Goal: Task Accomplishment & Management: Complete application form

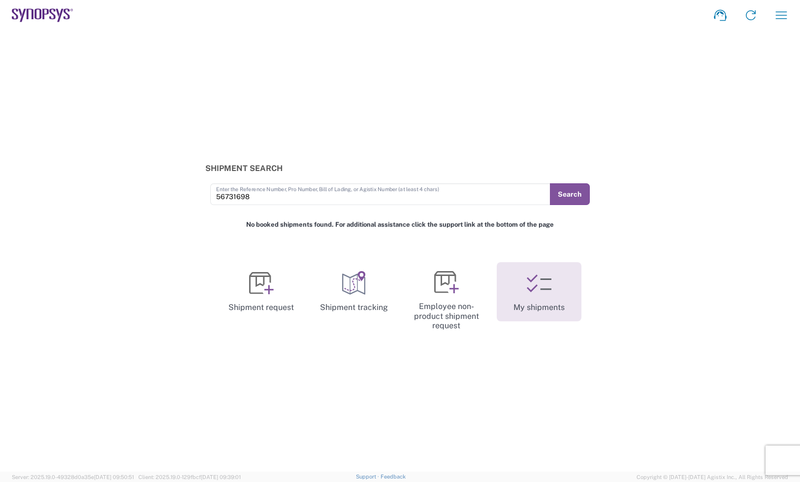
click at [501, 274] on link "My shipments" at bounding box center [539, 291] width 85 height 59
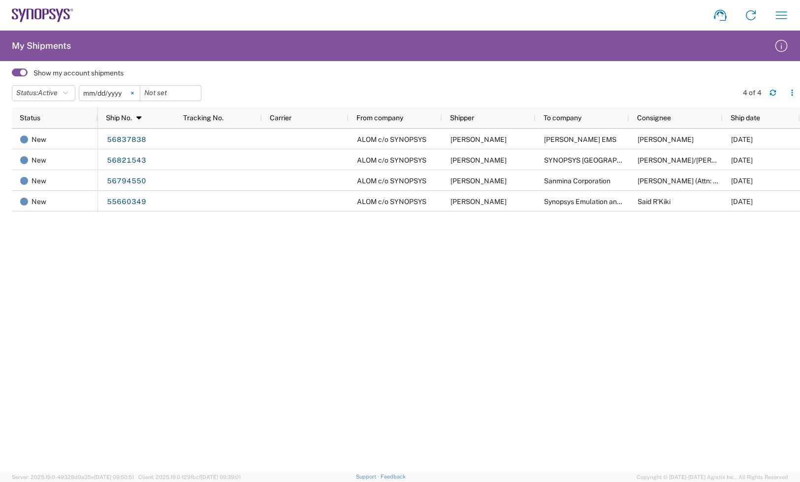
click at [133, 94] on icon at bounding box center [132, 93] width 2 height 2
click at [58, 92] on span "Active" at bounding box center [48, 93] width 20 height 8
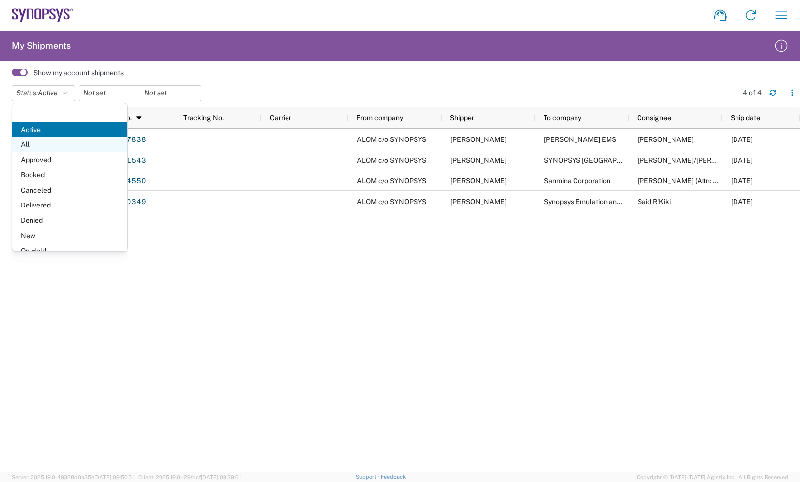
click at [49, 146] on span "All" at bounding box center [69, 144] width 115 height 15
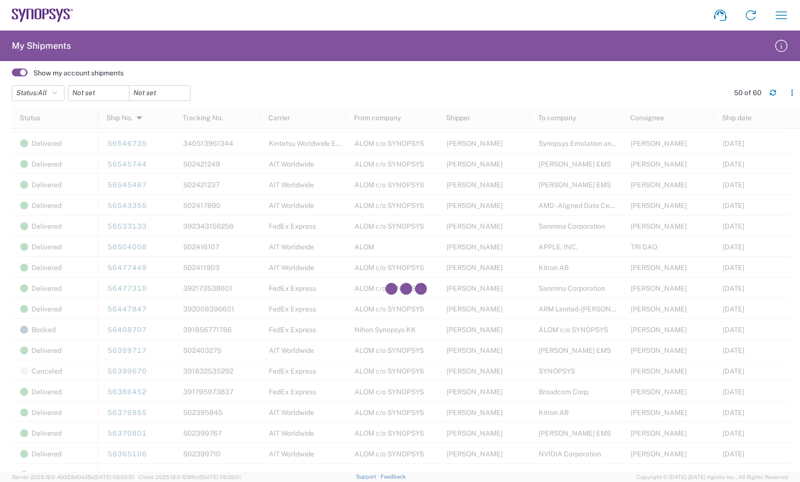
scroll to position [862, 0]
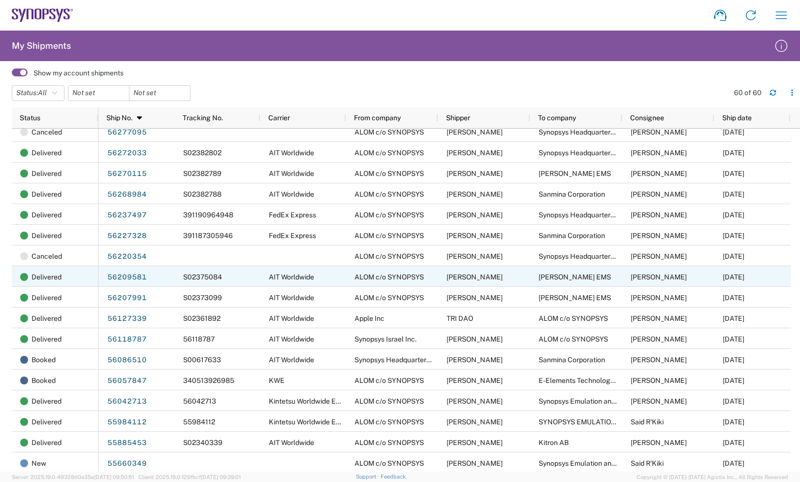
scroll to position [898, 0]
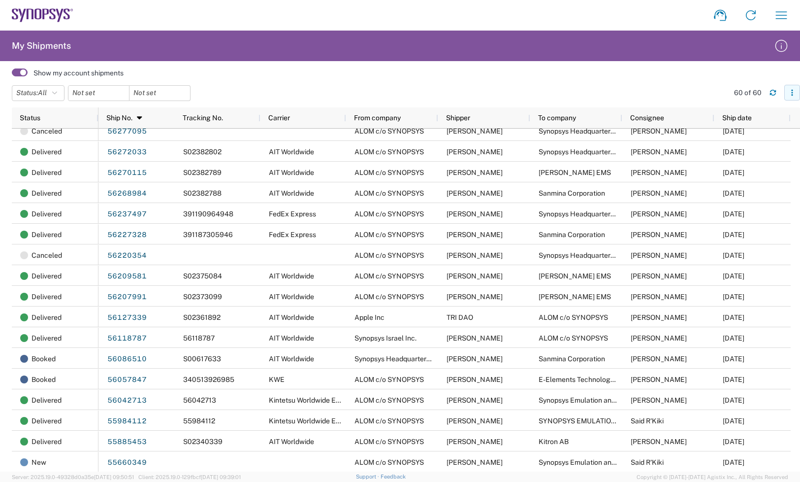
click at [796, 88] on button "button" at bounding box center [793, 93] width 16 height 16
click at [703, 80] on header "Status: All Active All Approved Booked Canceled Delivered Denied New On Hold Pe…" at bounding box center [406, 94] width 788 height 28
click at [769, 94] on button "button" at bounding box center [773, 93] width 16 height 16
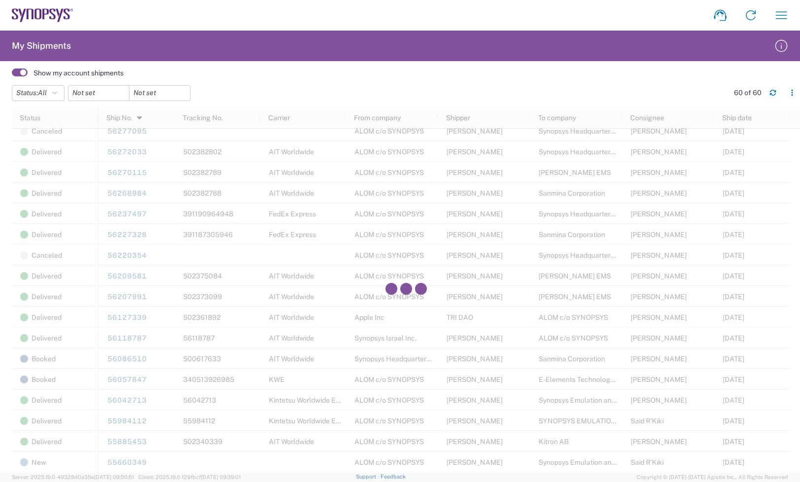
click at [646, 85] on agx-table-filter-chips "Status: All Active All Approved Booked Canceled Delivered Denied New On Hold Pe…" at bounding box center [368, 96] width 712 height 23
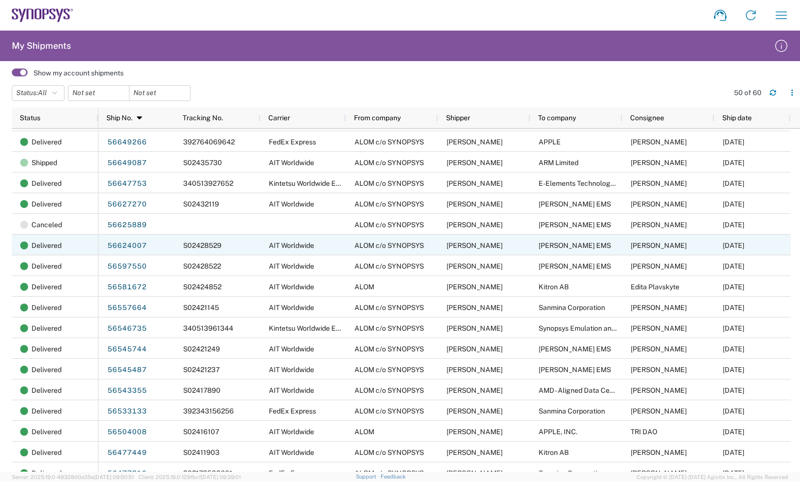
scroll to position [800, 0]
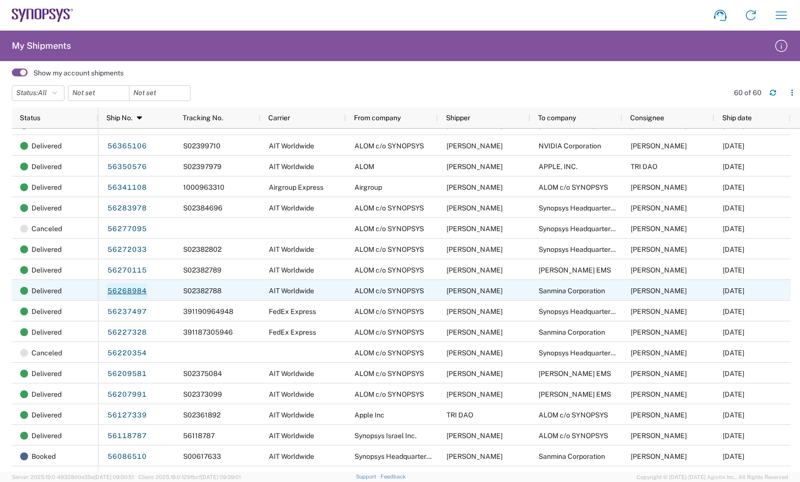
click at [123, 288] on link "56268984" at bounding box center [127, 291] width 40 height 16
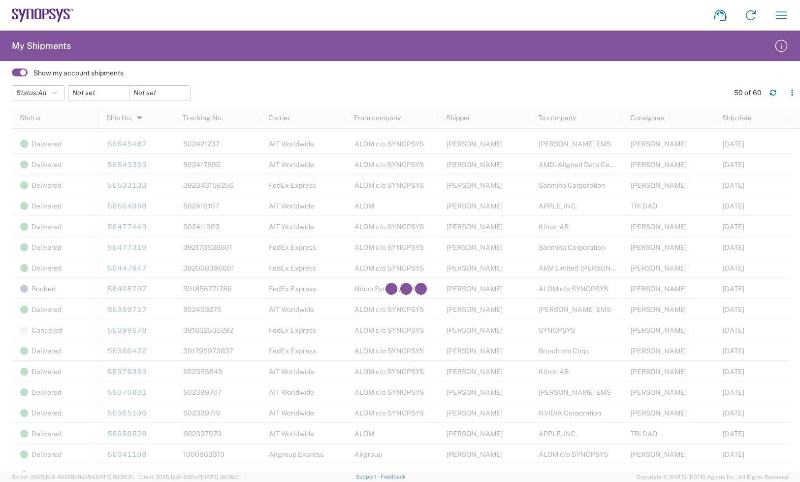
scroll to position [898, 0]
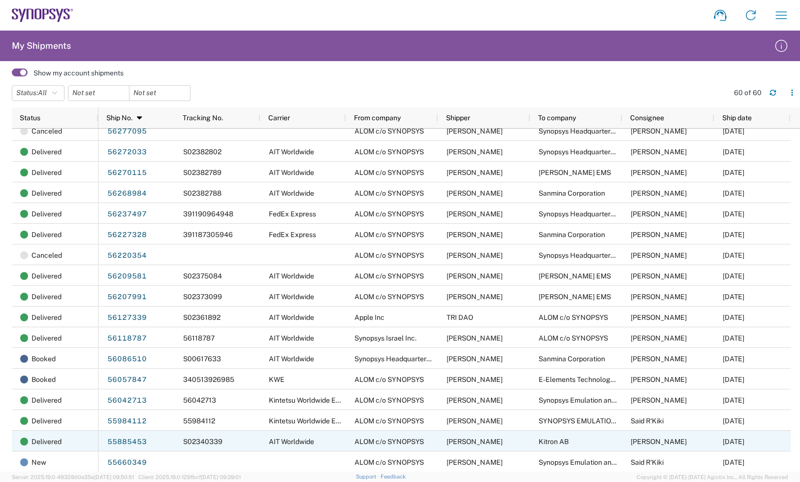
click at [612, 444] on div "Kitron AB" at bounding box center [576, 440] width 92 height 21
click at [138, 443] on link "55885453" at bounding box center [127, 442] width 40 height 16
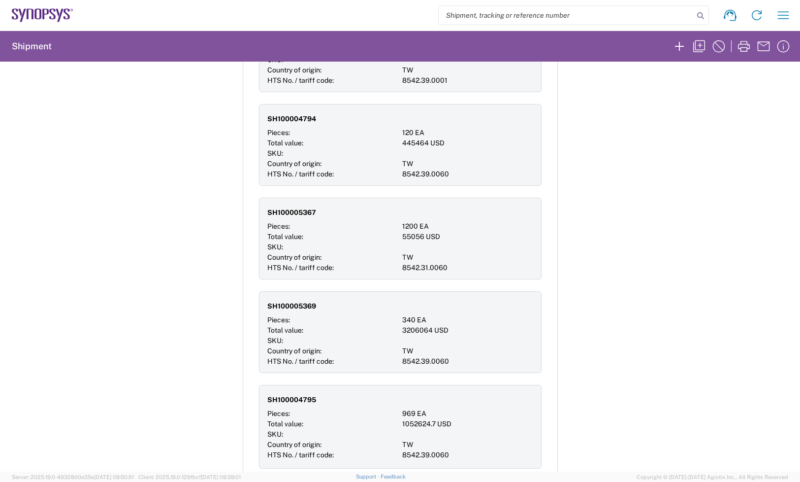
scroll to position [1047, 0]
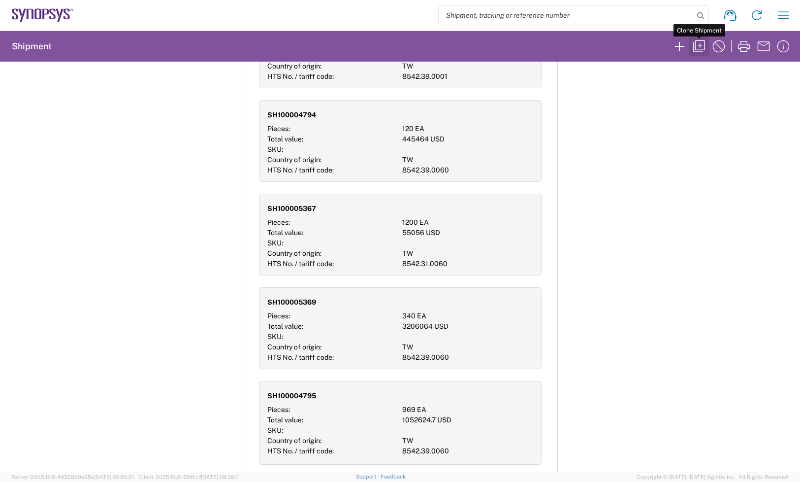
click at [702, 47] on icon "button" at bounding box center [699, 46] width 16 height 16
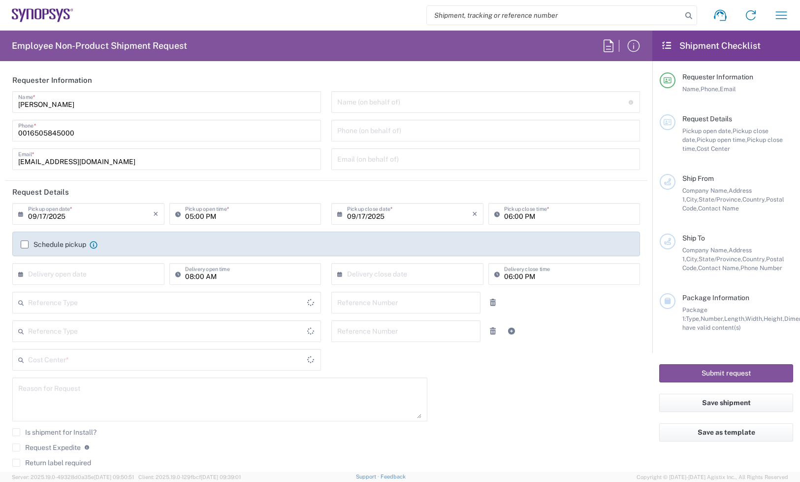
type input "Department"
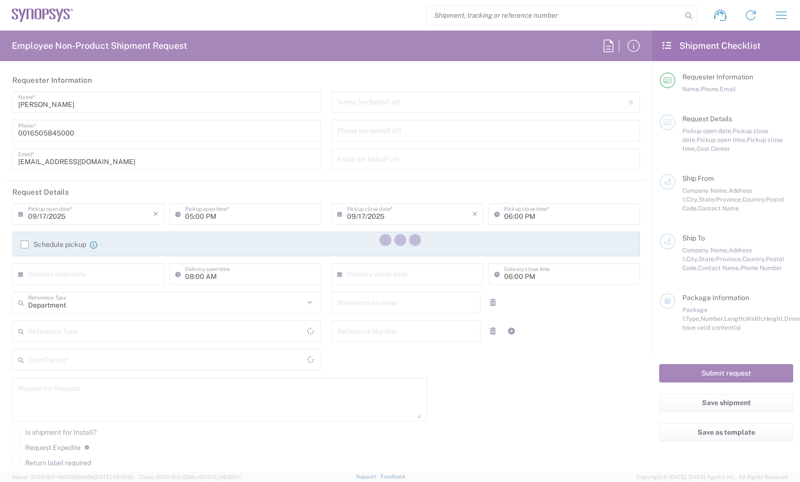
type input "United States"
type input "Delivered at Place"
type input "United States"
type input "04:00 PM"
type input "460695"
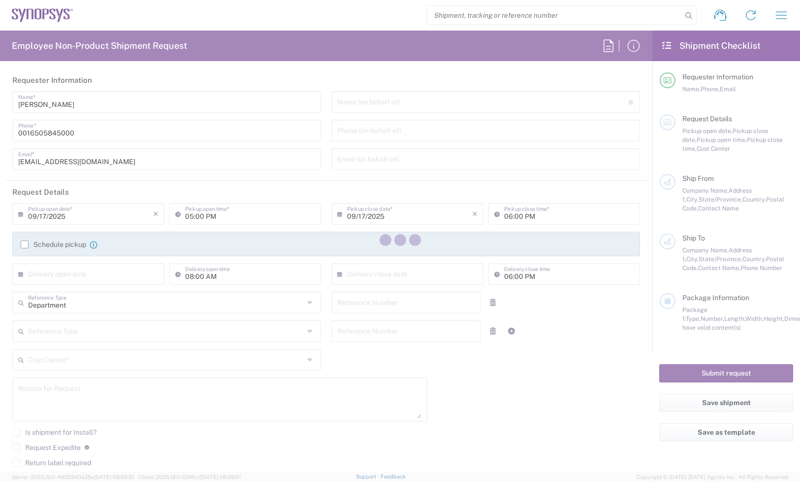
type input "55885453"
type textarea ""Kitron PO 2393219 - Per Build Plan""
type textarea "NTrivedi@alom.com, shipping@synopsys.com, inventory-team@synopsys.com, rafael@s…"
type textarea ""Kitron PO 2393219 - Per Build Plan""
type input "ALOM c/o SYNOPSYS"
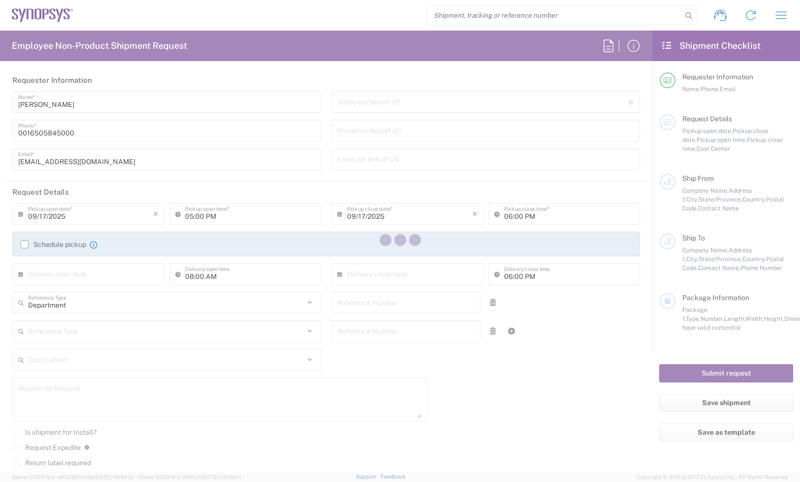
type input "48105 Warm Springs Blvd."
type input "Fremont"
type input "California"
type input "94539"
type input "Nirali Trivedi"
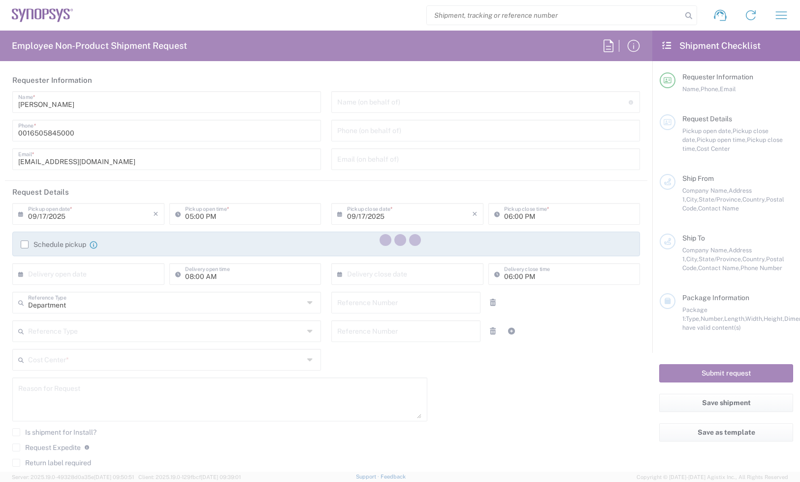
type input "4086498039"
type input "synopsyssupport@alom.com"
type input "Kitron AB"
type input "MOBELVAGEN 5"
type input "JONKOPING"
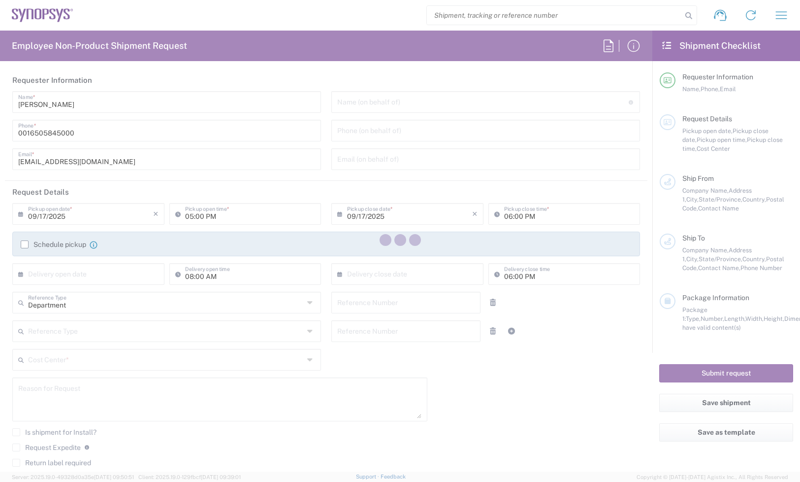
type input "Sweden"
type input "556 52"
type input "Marcus Warhag"
type input "+46362902165"
type input "marcus.warhag@kitron.com"
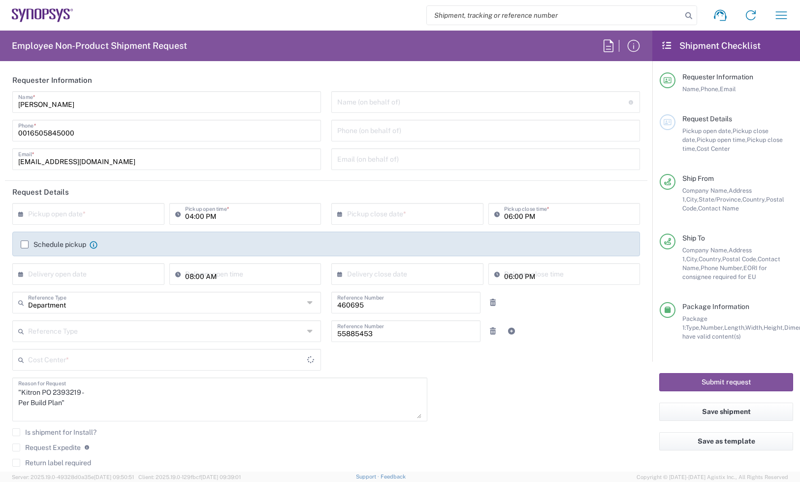
type input "US01, SDG, M, HAPSOp 460695"
type input "Jönköpings län"
type input "Pallet(s) Standard (Not Stackable)"
type input "Skåne län"
type input "California"
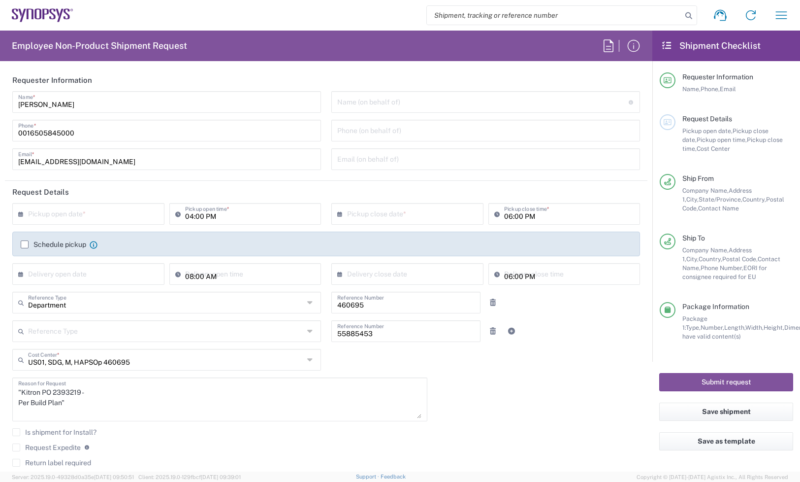
click at [93, 212] on input "text" at bounding box center [90, 212] width 125 height 17
click at [123, 287] on span "19" at bounding box center [119, 289] width 14 height 14
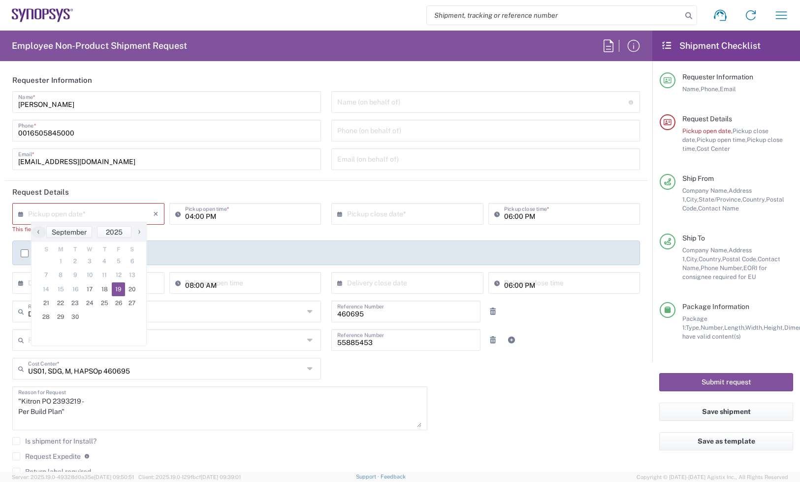
type input "09/19/2025"
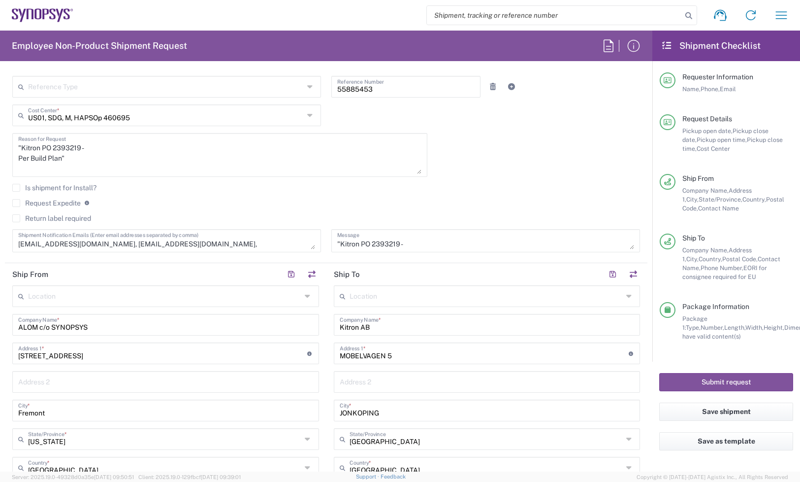
scroll to position [246, 0]
drag, startPoint x: 53, startPoint y: 159, endPoint x: -24, endPoint y: 142, distance: 78.3
click at [0, 142] on html "Shipment request Shipment tracking Employee non-product shipment request My shi…" at bounding box center [400, 241] width 800 height 482
paste textarea "Consignment"
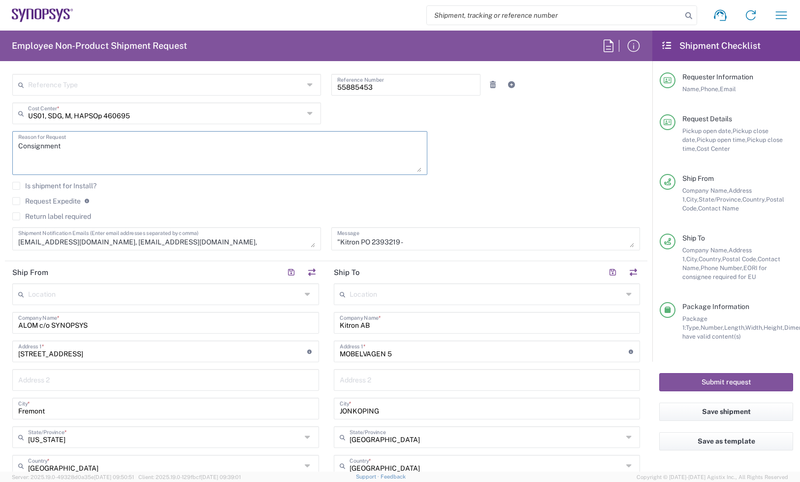
type textarea "Consignment"
drag, startPoint x: 427, startPoint y: 243, endPoint x: 323, endPoint y: 237, distance: 103.6
click at [327, 237] on div ""Kitron PO 2393219 - Per Build Plan" Message" at bounding box center [486, 242] width 319 height 30
paste textarea "Consignment"
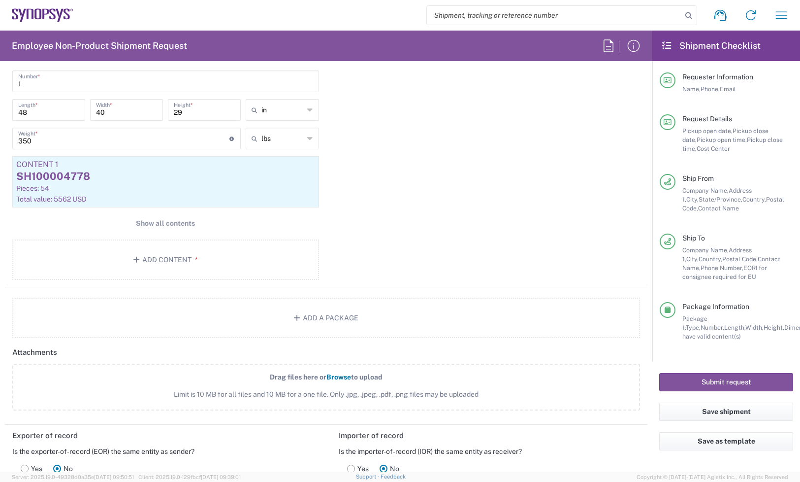
scroll to position [985, 0]
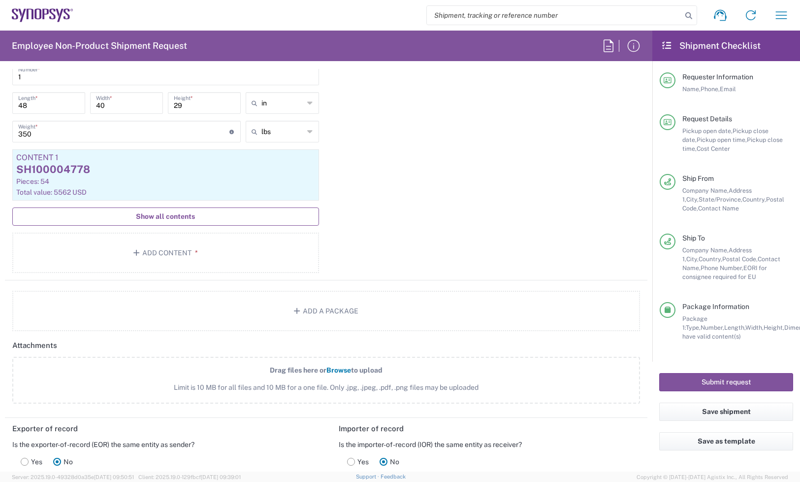
type textarea "Consignment Per Build Plan""
click at [164, 221] on span "Show all contents" at bounding box center [165, 216] width 59 height 9
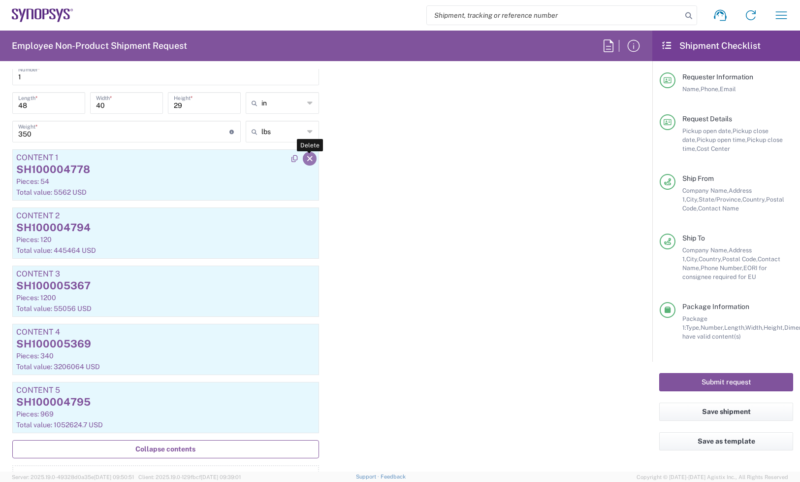
click at [309, 159] on button "button" at bounding box center [310, 159] width 14 height 14
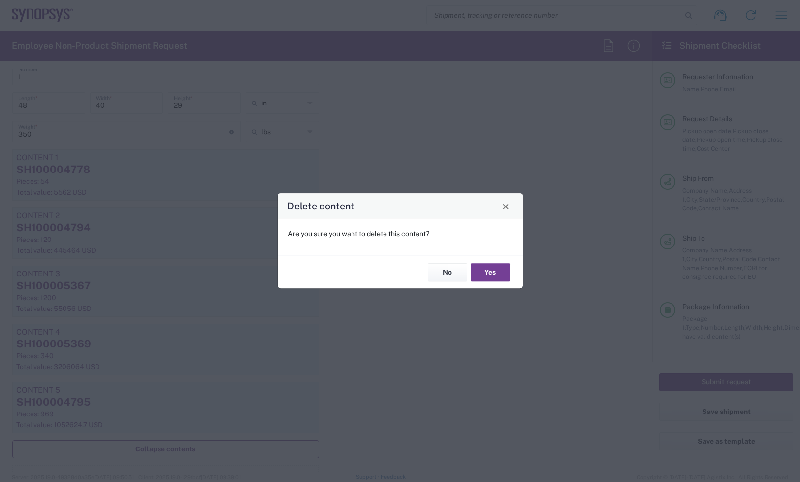
click at [493, 267] on button "Yes" at bounding box center [490, 272] width 39 height 18
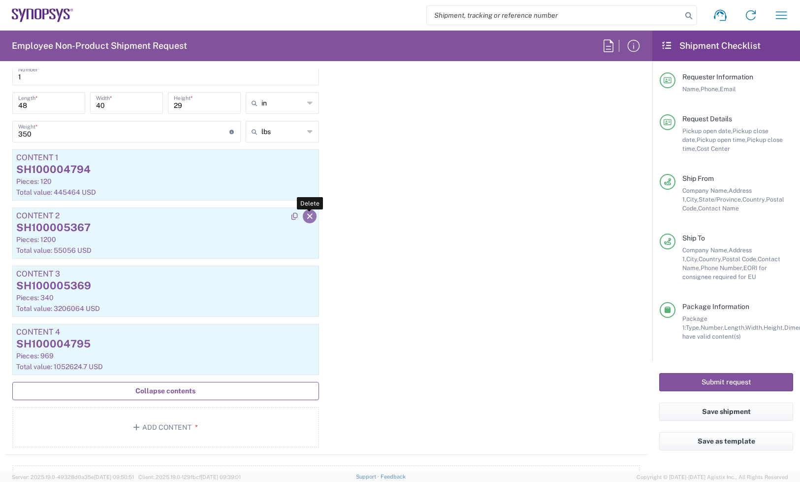
click at [311, 216] on button "button" at bounding box center [310, 216] width 14 height 14
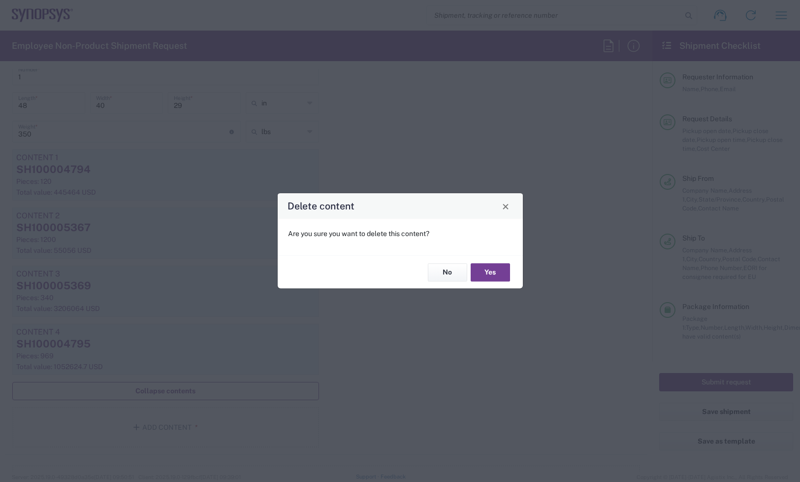
click at [489, 270] on button "Yes" at bounding box center [490, 272] width 39 height 18
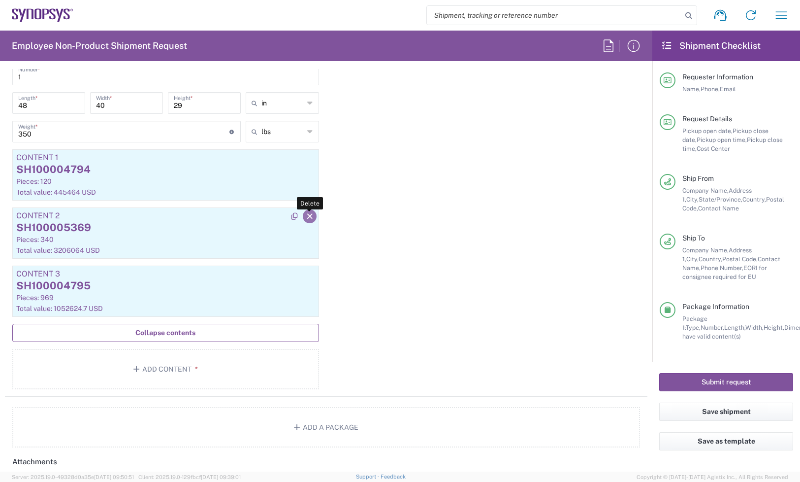
click at [305, 215] on icon "button" at bounding box center [309, 216] width 9 height 7
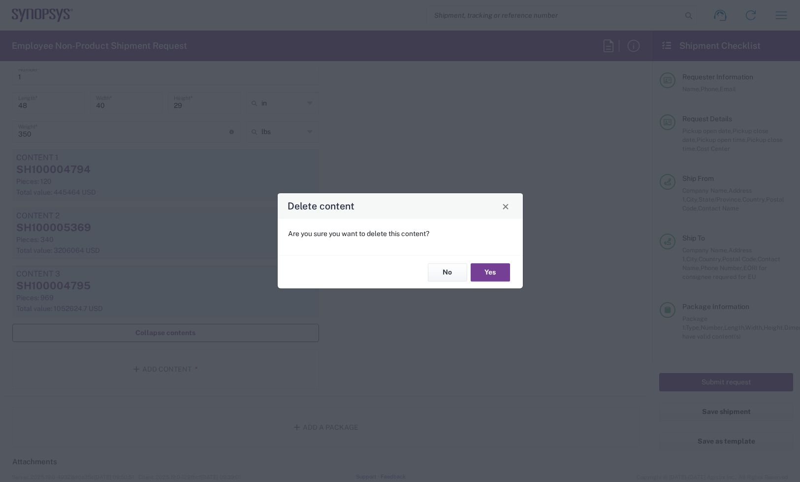
click at [504, 272] on button "Yes" at bounding box center [490, 272] width 39 height 18
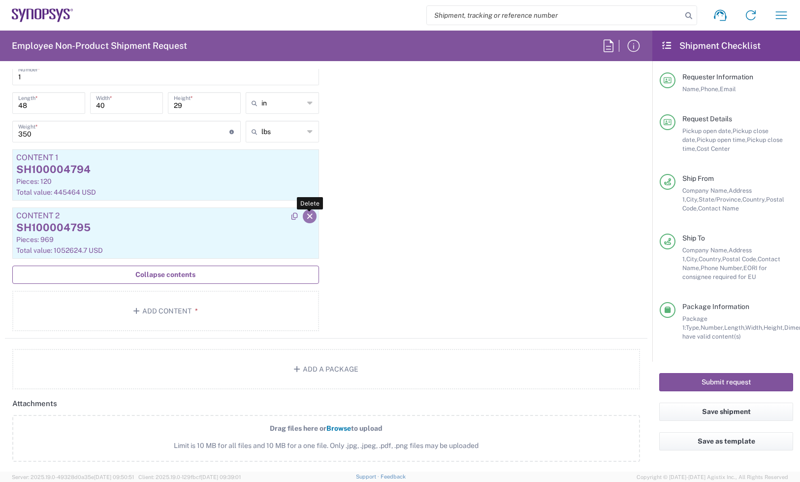
click at [308, 217] on icon "button" at bounding box center [309, 216] width 9 height 7
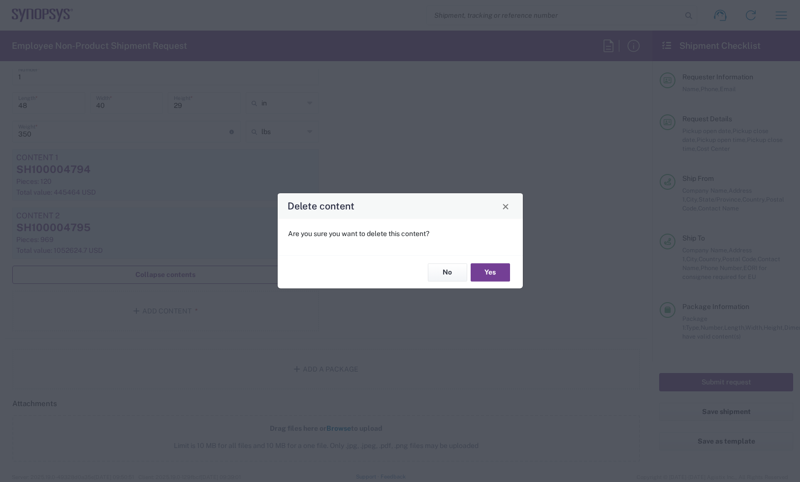
click at [491, 269] on button "Yes" at bounding box center [490, 272] width 39 height 18
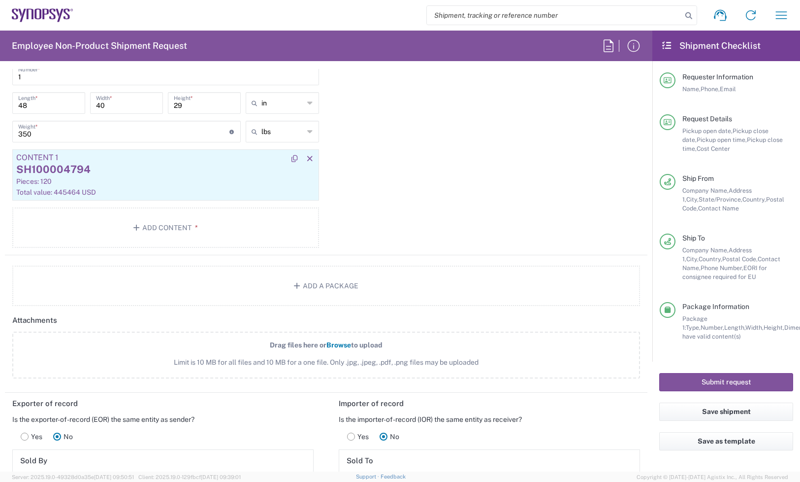
click at [205, 186] on div "Pieces: 120" at bounding box center [165, 181] width 299 height 9
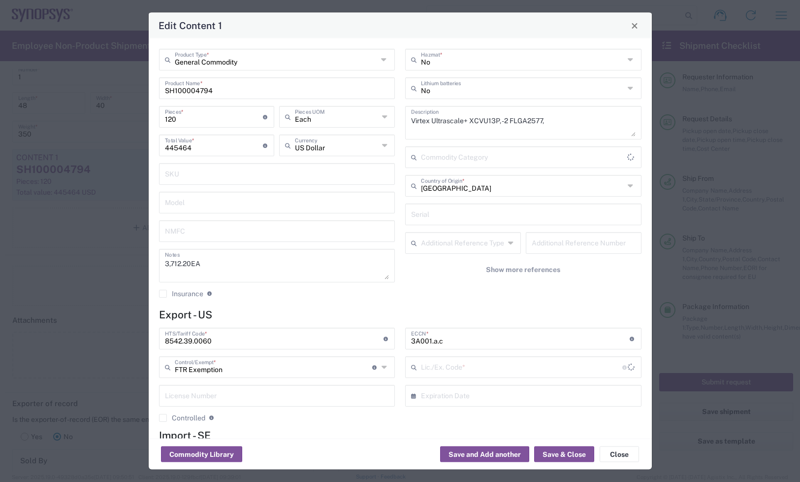
type input "30.37(a)"
drag, startPoint x: 137, startPoint y: 113, endPoint x: 106, endPoint y: 114, distance: 30.5
click at [106, 114] on div "Edit Content 1 General Commodity Product Type * SH100004794 Product Name * 120 …" at bounding box center [400, 241] width 800 height 482
type input "1"
type input "3712.2"
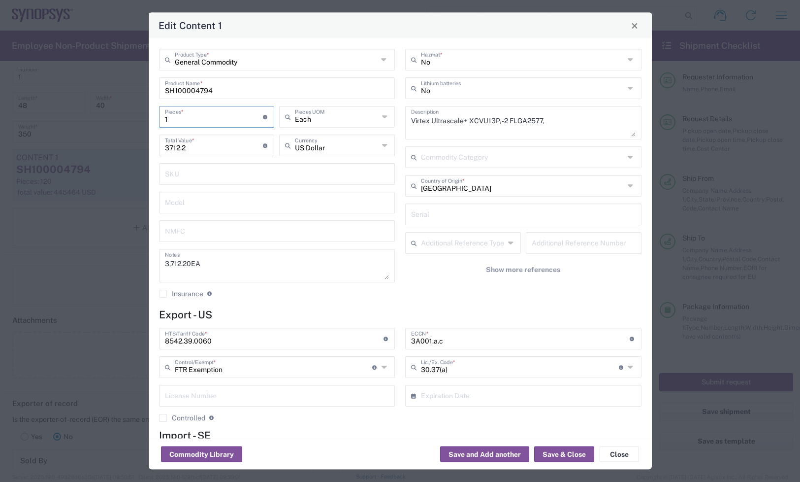
type input "19"
type input "70531.8"
type input "190"
type input "705318"
type input "190"
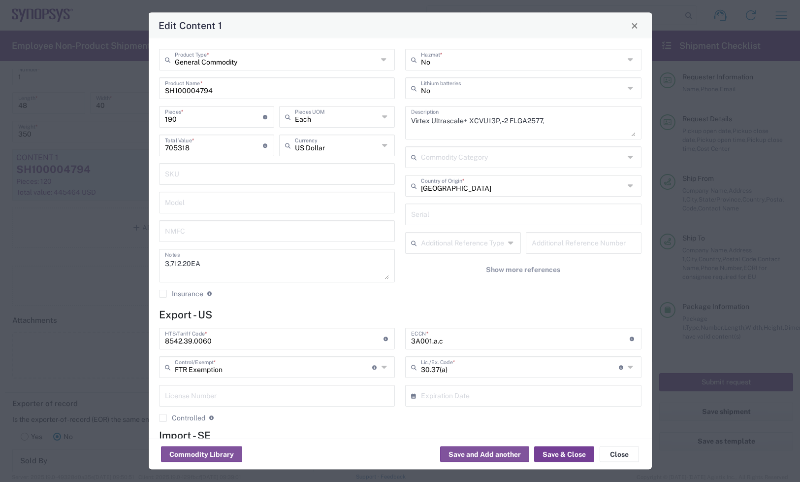
click at [567, 454] on button "Save & Close" at bounding box center [564, 454] width 60 height 16
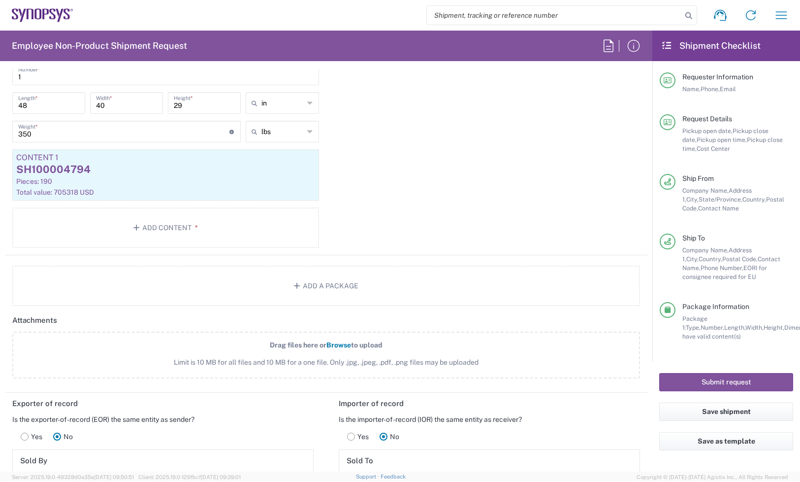
click at [613, 111] on div "Package 1 Pallet(s) Standard (Not Stackable) Type * Material used to package go…" at bounding box center [326, 119] width 643 height 271
click at [147, 239] on button "Add Content *" at bounding box center [165, 227] width 307 height 40
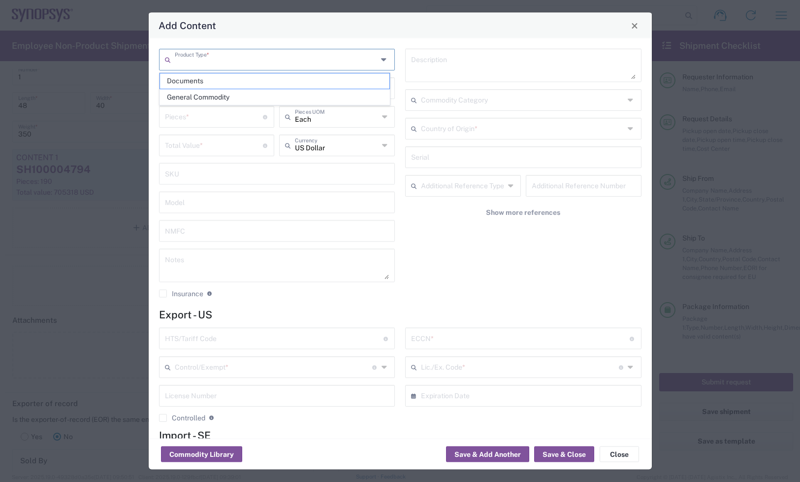
click at [226, 52] on input "text" at bounding box center [276, 58] width 203 height 17
click at [228, 57] on input "text" at bounding box center [276, 58] width 203 height 17
click at [195, 91] on span "General Commodity" at bounding box center [275, 97] width 230 height 15
type input "General Commodity"
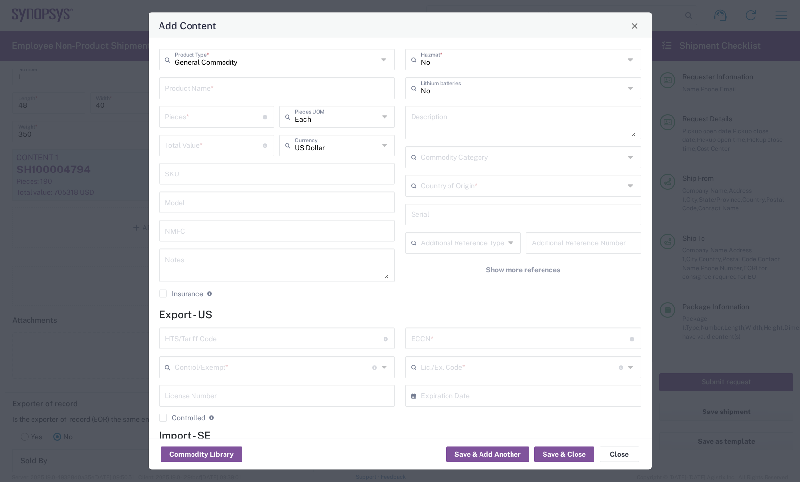
click at [579, 37] on div "Add Content" at bounding box center [400, 26] width 503 height 26
click at [208, 83] on input "text" at bounding box center [277, 87] width 225 height 17
paste input "SH100002219"
type input "SH100002219"
click at [474, 114] on textarea at bounding box center [523, 123] width 225 height 28
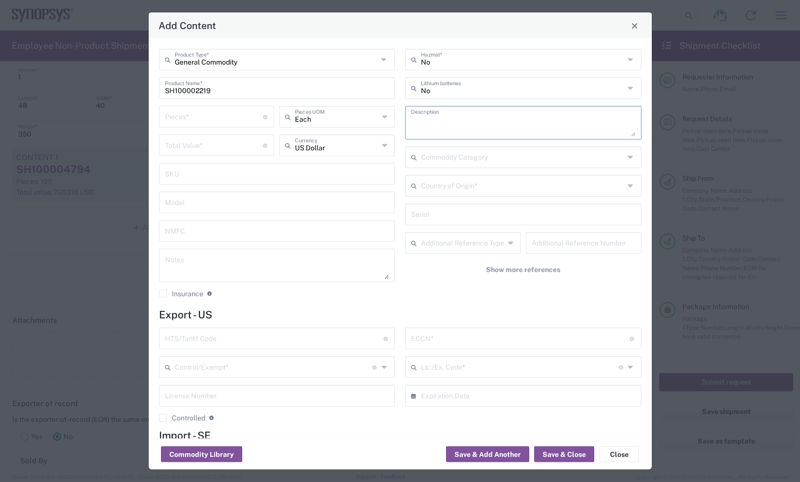
paste textarea "Kintex UltraScale Plus FPGA XCKU5P -1"
type textarea "Kintex UltraScale Plus FPGA XCKU5P -1"
drag, startPoint x: 248, startPoint y: 92, endPoint x: 58, endPoint y: 95, distance: 189.6
click at [58, 94] on div "Add Content General Commodity Product Type * SH100002219 Product Name * Pieces …" at bounding box center [400, 241] width 800 height 482
click at [193, 145] on input "number" at bounding box center [214, 144] width 99 height 17
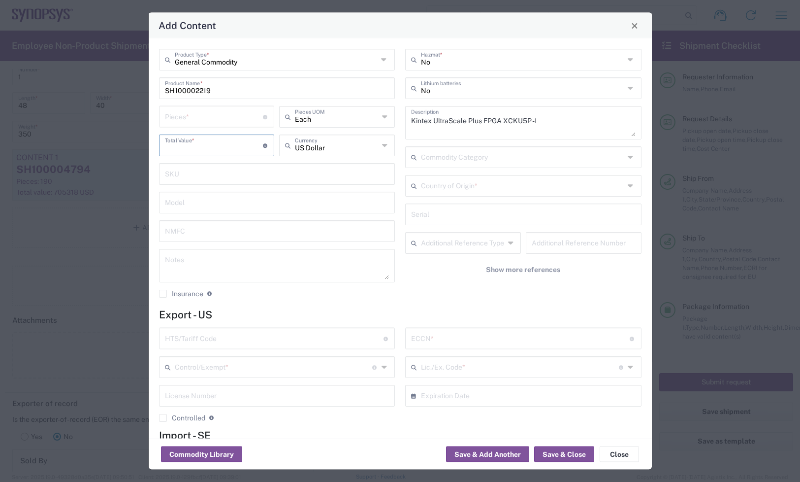
paste input "116.00"
type input "116.00"
click at [208, 263] on textarea at bounding box center [277, 266] width 225 height 28
paste textarea "116.00"
type textarea "116.00ea"
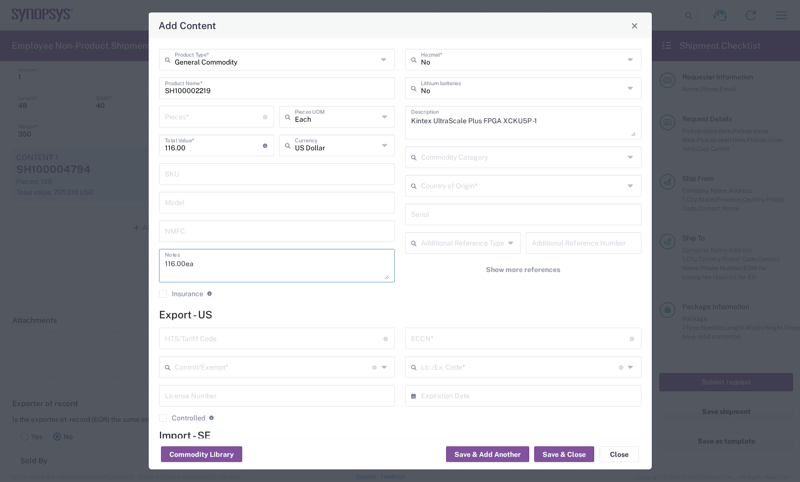
click at [205, 113] on input "number" at bounding box center [214, 115] width 99 height 17
type input "1"
type input "116"
drag, startPoint x: 205, startPoint y: 110, endPoint x: 132, endPoint y: 114, distance: 73.0
click at [132, 114] on div "Add Content General Commodity Product Type * SH100002219 Product Name * 1 Piece…" at bounding box center [400, 241] width 800 height 482
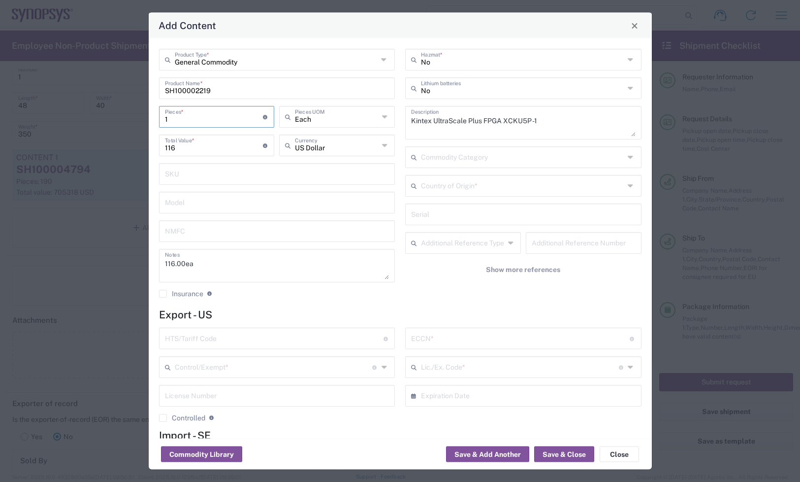
type input "2"
type input "232"
type input "21"
type input "2436"
type input "215"
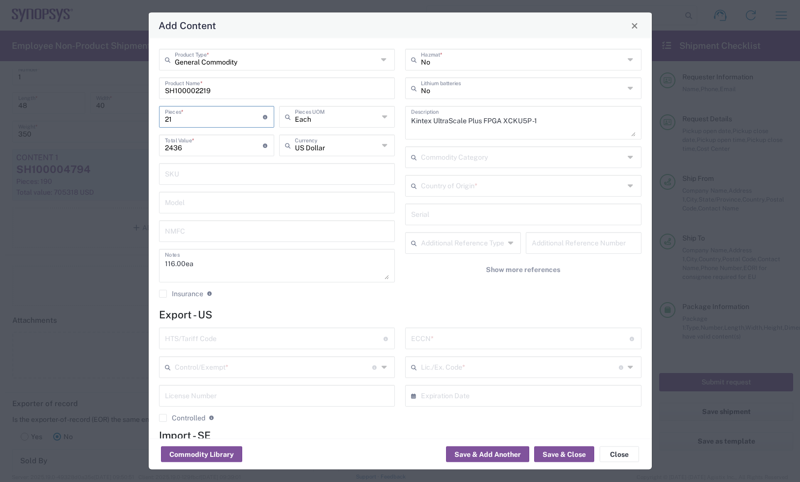
type input "24940"
type input "215"
click at [224, 334] on input "text" at bounding box center [274, 337] width 219 height 17
type input "8542.39.0060"
click at [439, 335] on input "text" at bounding box center [520, 337] width 219 height 17
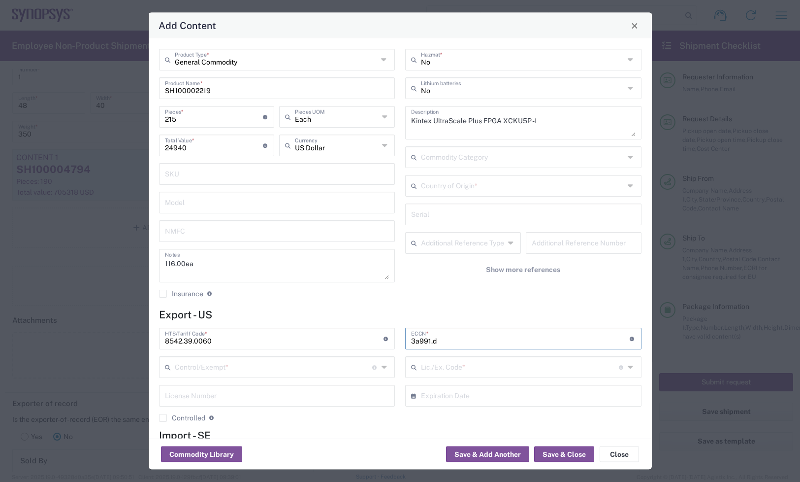
type input "3a991.d"
click at [269, 371] on input "text" at bounding box center [274, 366] width 198 height 17
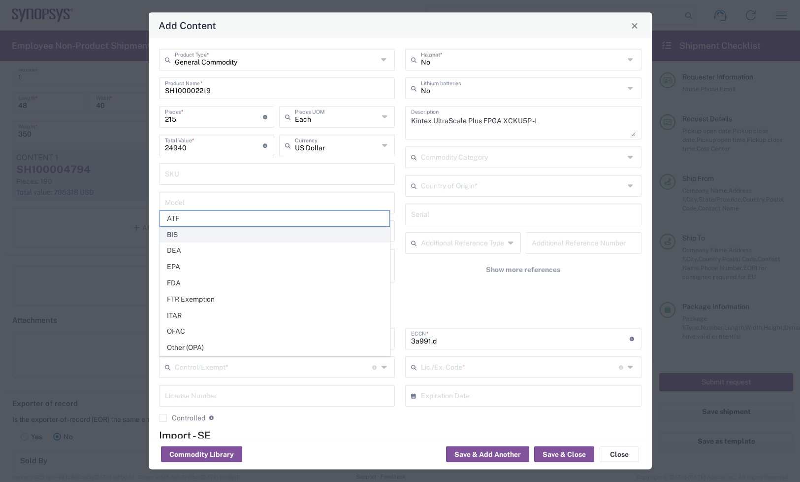
click at [218, 230] on span "BIS" at bounding box center [275, 234] width 230 height 15
type input "BIS"
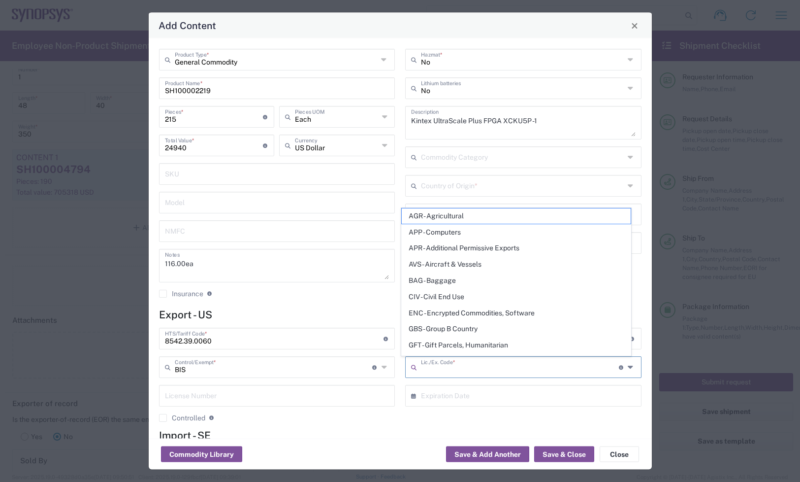
click at [469, 368] on input "text" at bounding box center [520, 366] width 198 height 17
click at [444, 330] on span "GBS - Group B Country" at bounding box center [517, 328] width 230 height 15
type input "GBS - Group B Country"
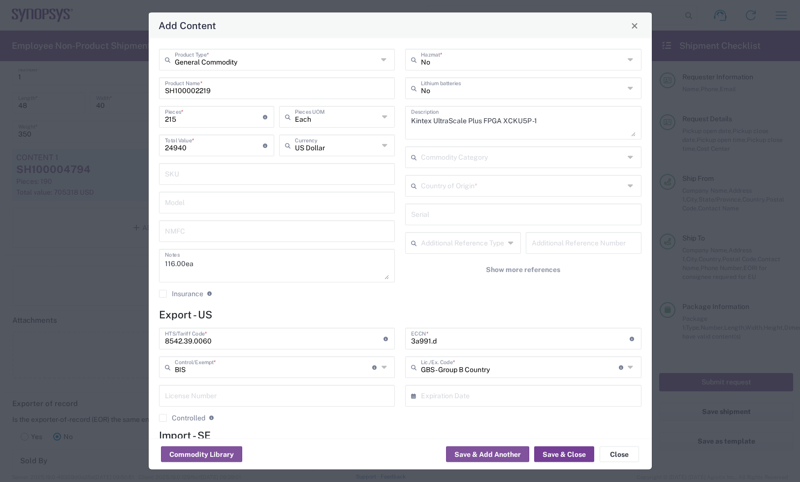
click at [553, 454] on button "Save & Close" at bounding box center [564, 454] width 60 height 16
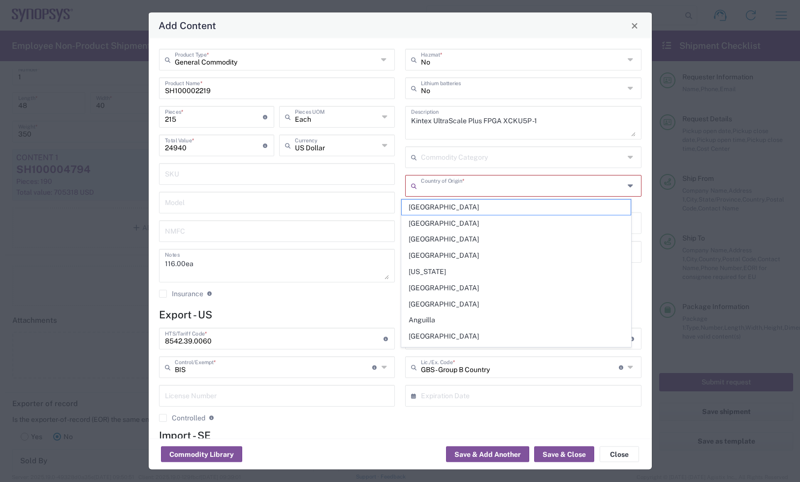
click at [441, 183] on input "text" at bounding box center [522, 184] width 203 height 17
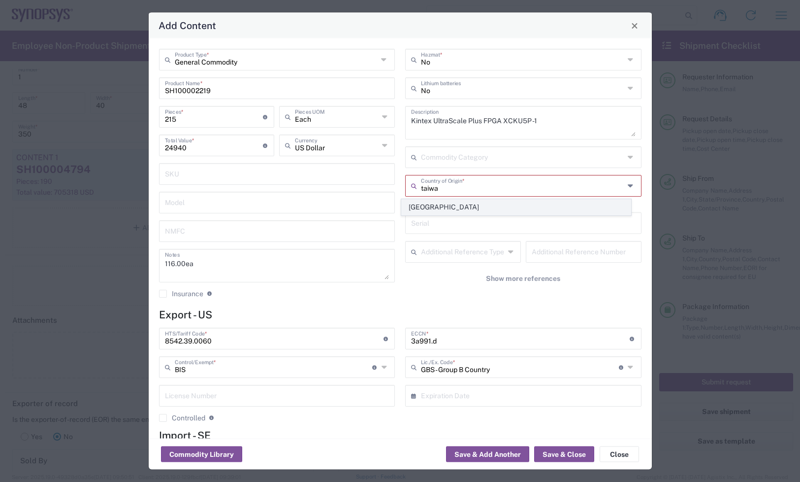
click at [439, 214] on span "Taiwan" at bounding box center [517, 206] width 230 height 15
type input "Taiwan"
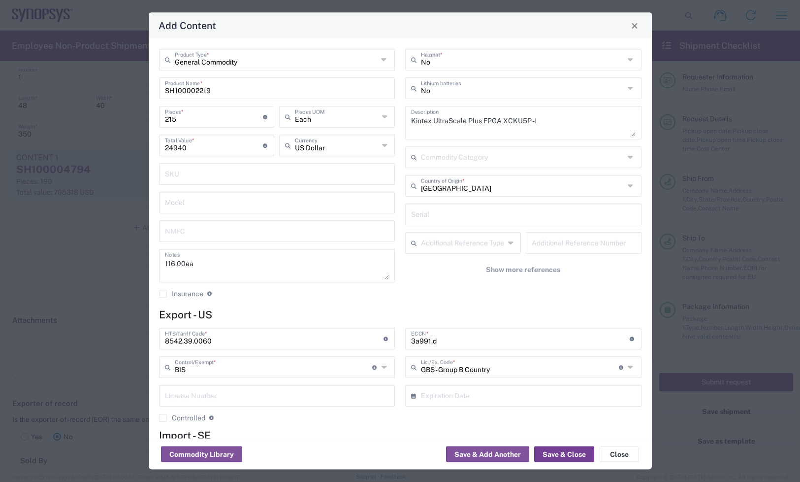
click at [563, 454] on button "Save & Close" at bounding box center [564, 454] width 60 height 16
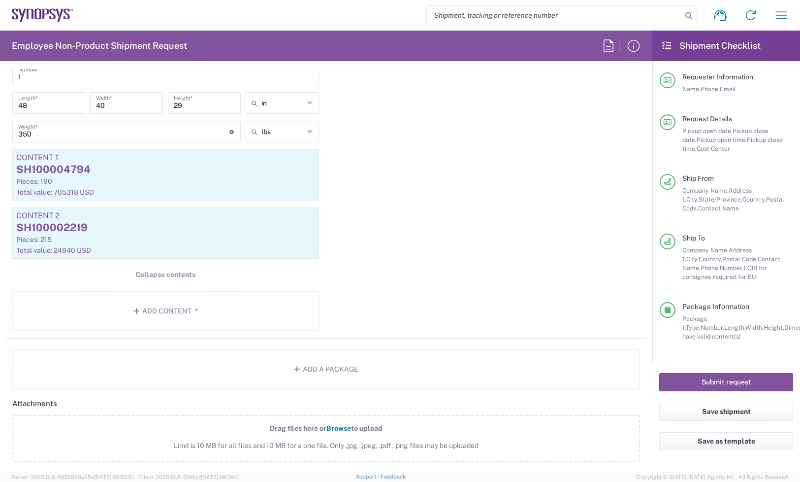
click at [488, 236] on div "Package 1 Pallet(s) Standard (Not Stackable) Type * Material used to package go…" at bounding box center [326, 161] width 643 height 354
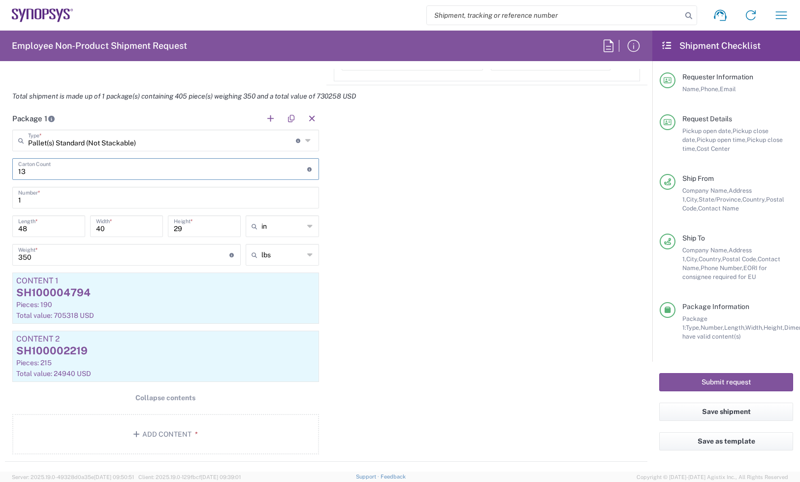
drag, startPoint x: 79, startPoint y: 166, endPoint x: -17, endPoint y: 165, distance: 95.6
click at [0, 165] on html "Shipment request Shipment tracking Employee non-product shipment request My shi…" at bounding box center [400, 241] width 800 height 482
type input "2"
click at [537, 176] on div "Package 1 Pallet(s) Standard (Not Stackable) Type * Material used to package go…" at bounding box center [326, 284] width 643 height 354
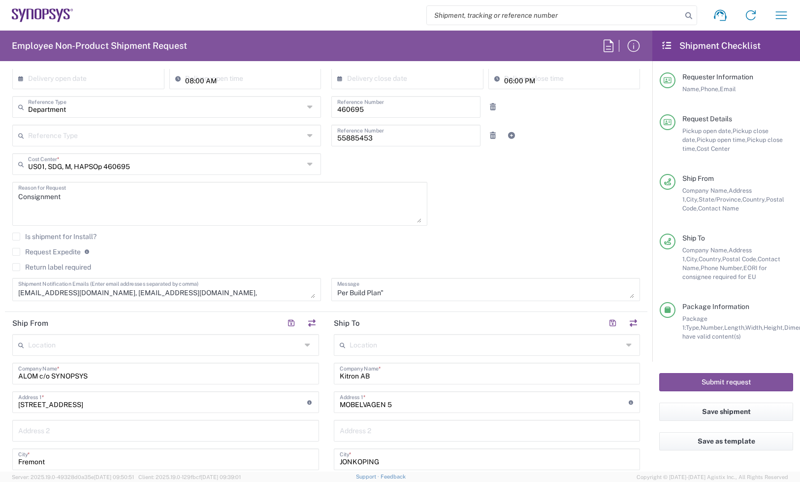
scroll to position [185, 0]
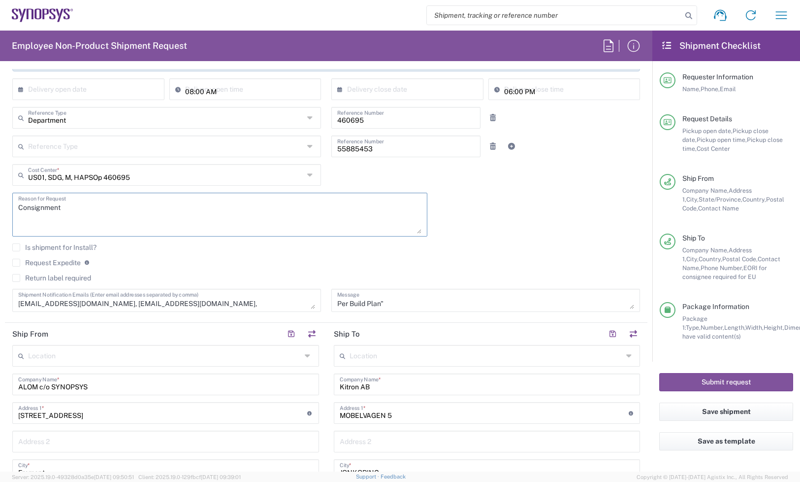
click at [23, 212] on textarea "Consignment" at bounding box center [219, 215] width 403 height 38
click at [63, 207] on textarea "Consignment" at bounding box center [219, 215] width 403 height 38
paste textarea "PO 2396417"
type textarea "Consignment PO 2396417"
click at [412, 304] on textarea "Consignment Per Build Plan"" at bounding box center [485, 300] width 297 height 17
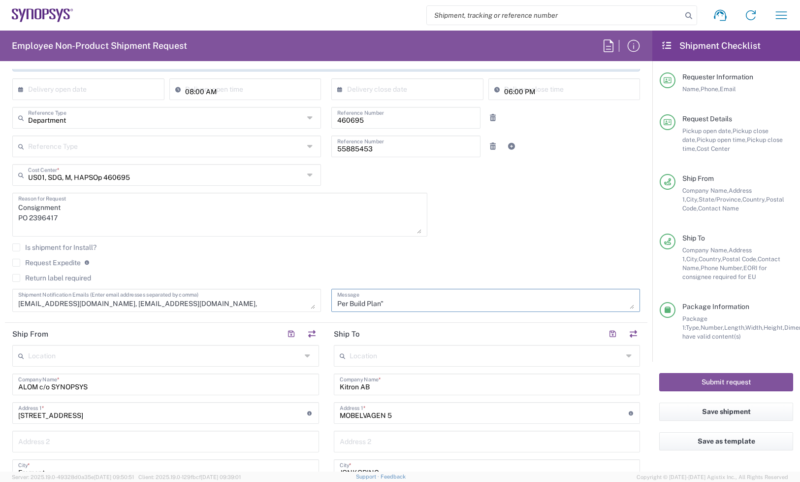
paste textarea "PO 2396417"
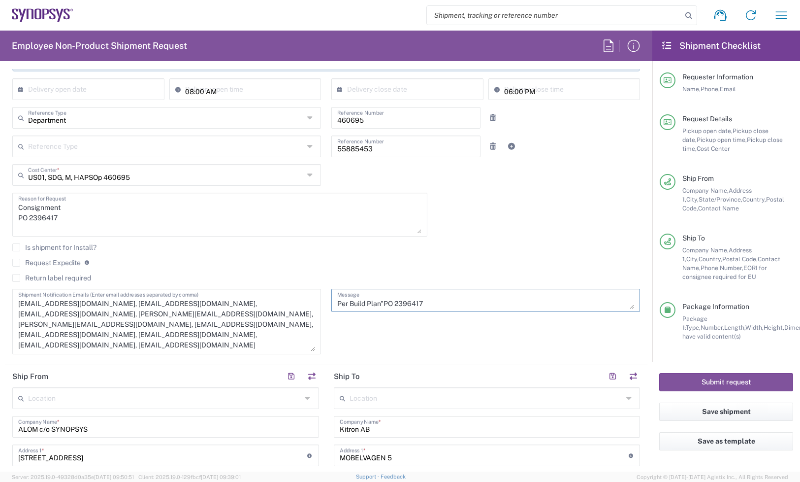
drag, startPoint x: 308, startPoint y: 304, endPoint x: 195, endPoint y: 345, distance: 121.1
click at [307, 346] on textarea "NTrivedi@alom.com, shipping@synopsys.com, inventory-team@synopsys.com, rafael@s…" at bounding box center [166, 322] width 297 height 60
type textarea "Consignment Per Build Plan"PO 2396417"
drag, startPoint x: 262, startPoint y: 328, endPoint x: 7, endPoint y: 318, distance: 254.8
click at [7, 318] on div "NTrivedi@alom.com, shipping@synopsys.com, inventory-team@synopsys.com, rafael@s…" at bounding box center [166, 325] width 319 height 72
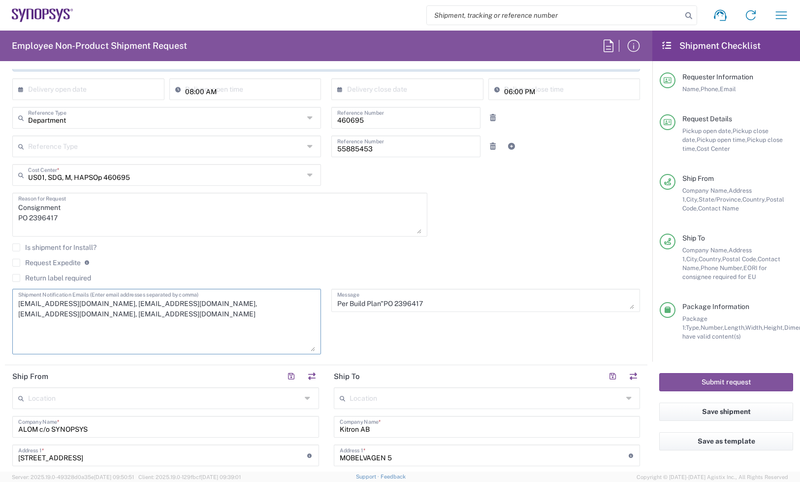
drag, startPoint x: 165, startPoint y: 303, endPoint x: 85, endPoint y: 305, distance: 80.3
click at [85, 305] on textarea "NTrivedi@alom.com, shipping@synopsys.com, inventory-team@synopsys.com, mueno@sy…" at bounding box center [166, 322] width 297 height 60
type textarea "NTrivedi@alom.com, inventory-team@synopsys.com, mueno@synopsys.com"
click at [469, 254] on div "Is shipment for Install?" at bounding box center [326, 250] width 628 height 15
drag, startPoint x: 378, startPoint y: 149, endPoint x: 330, endPoint y: 132, distance: 50.2
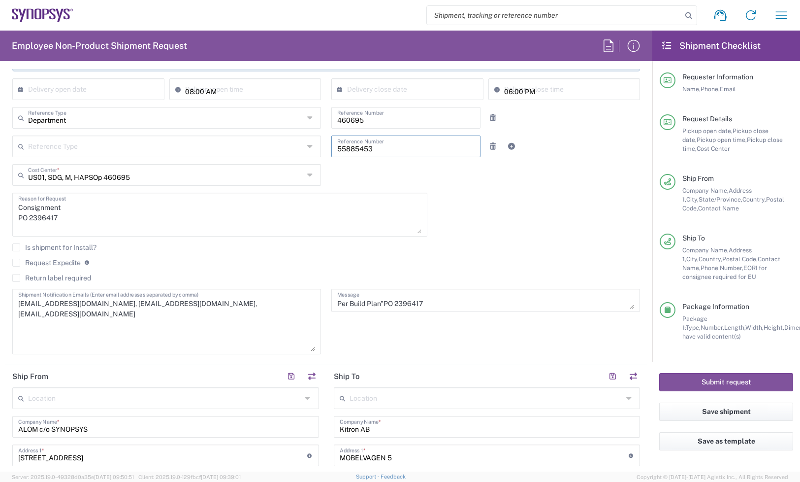
click at [267, 151] on div "Reference Type Customer Ref Department Invoice Number Purchase Order RMA 558854…" at bounding box center [326, 149] width 638 height 29
click at [313, 122] on div "Department Reference Type Department Customer Ref Invoice Number Purchase Order…" at bounding box center [326, 121] width 638 height 29
click at [500, 203] on div "09/19/2025 × Pickup open date * Cancel Apply 04:00 PM Pickup open time * 09/19/…" at bounding box center [326, 189] width 638 height 343
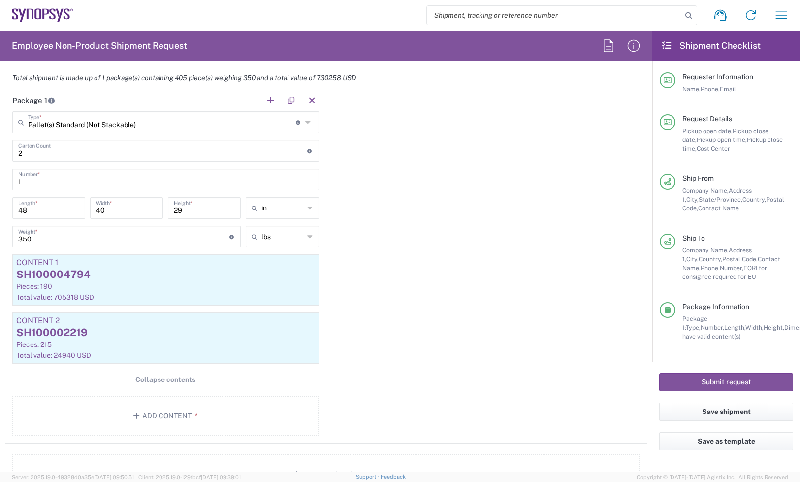
scroll to position [923, 0]
click at [752, 383] on button "Submit request" at bounding box center [726, 382] width 134 height 18
click at [712, 387] on button "Submit request" at bounding box center [726, 382] width 134 height 18
click at [712, 385] on button "Submit request" at bounding box center [726, 382] width 134 height 18
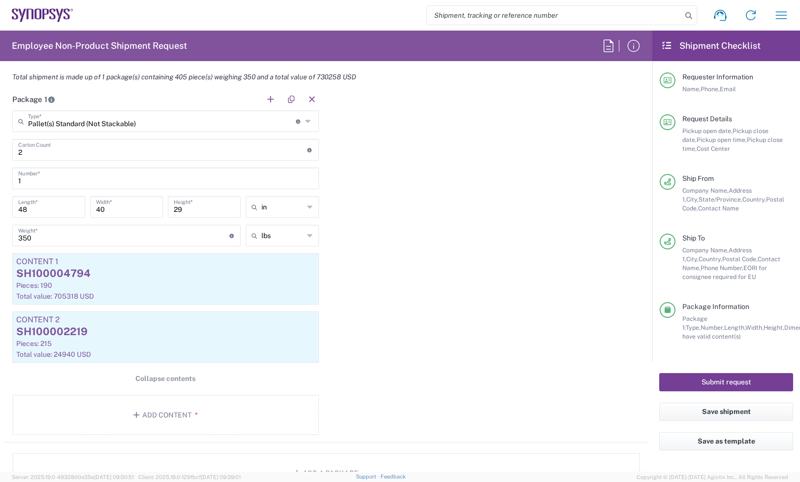
click at [712, 385] on button "Submit request" at bounding box center [726, 382] width 134 height 18
click at [711, 368] on div "Submit request" at bounding box center [727, 381] width 148 height 41
click at [712, 377] on button "Submit request" at bounding box center [726, 382] width 134 height 18
click at [719, 380] on button "Submit request" at bounding box center [726, 382] width 134 height 18
click at [722, 409] on button "Save shipment" at bounding box center [726, 411] width 134 height 18
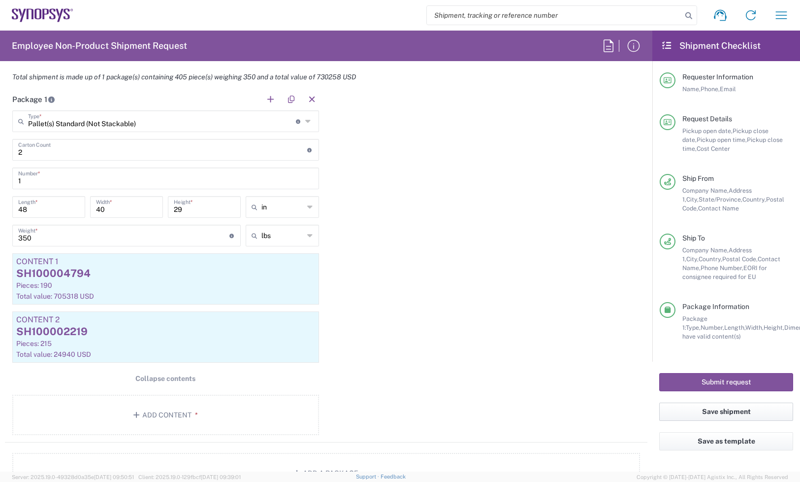
scroll to position [906, 0]
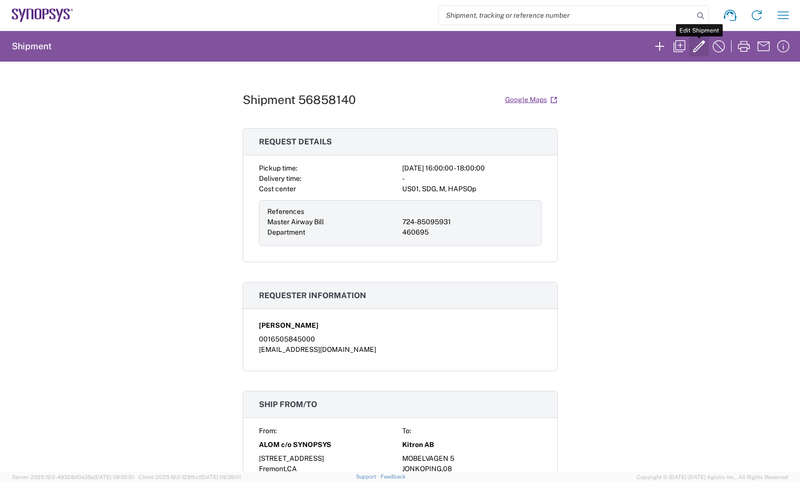
click at [700, 45] on icon "button" at bounding box center [699, 46] width 16 height 16
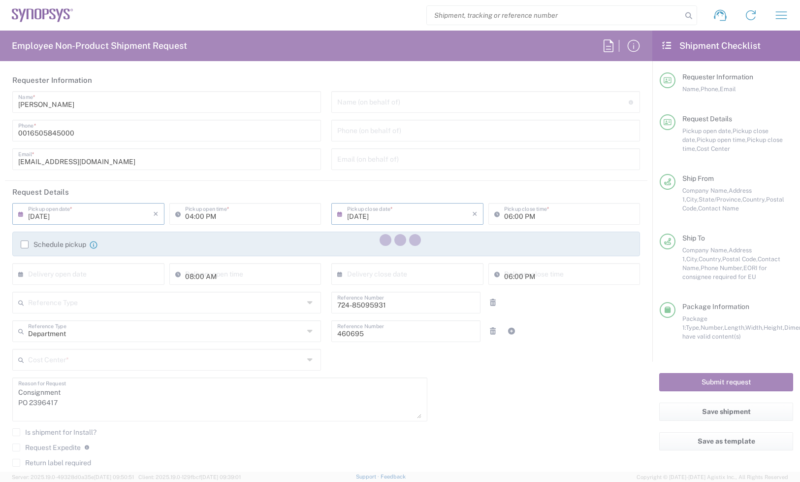
type input "US01, SDG, M, HAPSOp 460695"
type input "California"
type input "Jönköpings län"
type input "Pallet(s) Standard (Not Stackable)"
type input "California"
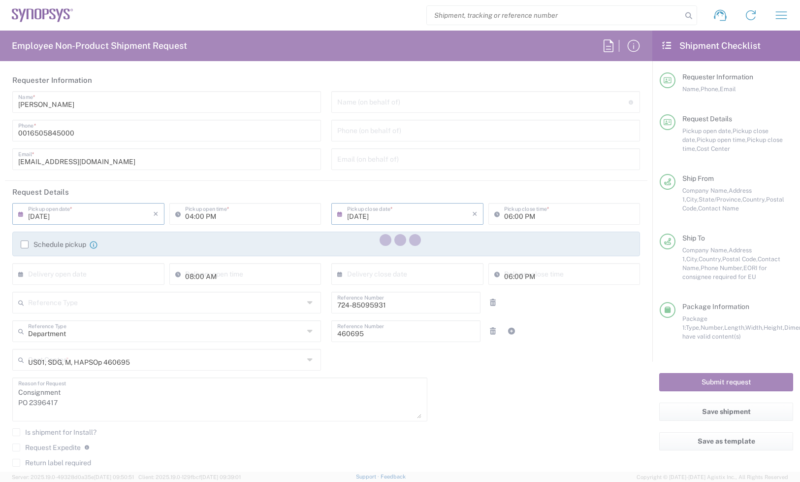
type input "Skåne län"
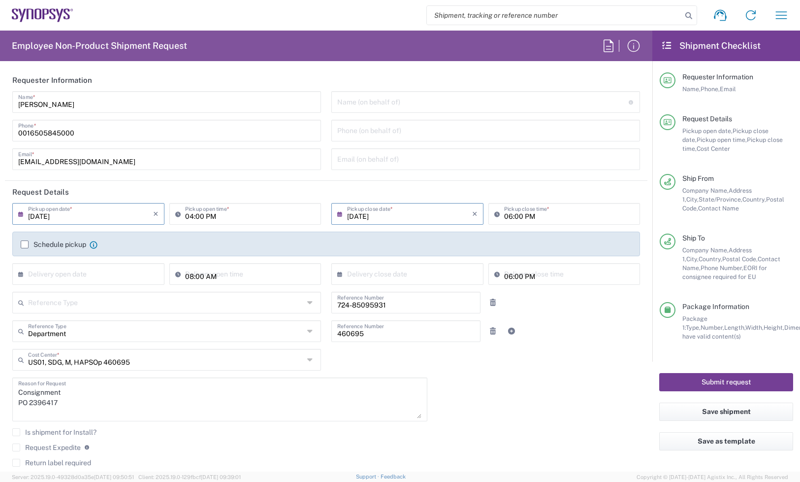
click at [715, 376] on button "Submit request" at bounding box center [726, 382] width 134 height 18
click at [716, 376] on button "Submit request" at bounding box center [726, 382] width 134 height 18
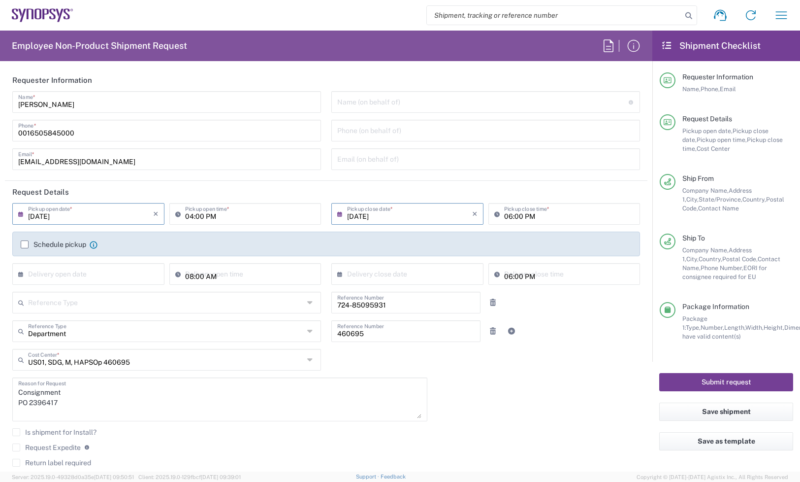
click at [717, 376] on button "Submit request" at bounding box center [726, 382] width 134 height 18
click at [717, 377] on button "Submit request" at bounding box center [726, 382] width 134 height 18
click at [717, 378] on button "Submit request" at bounding box center [726, 382] width 134 height 18
click at [716, 378] on button "Submit request" at bounding box center [726, 382] width 134 height 18
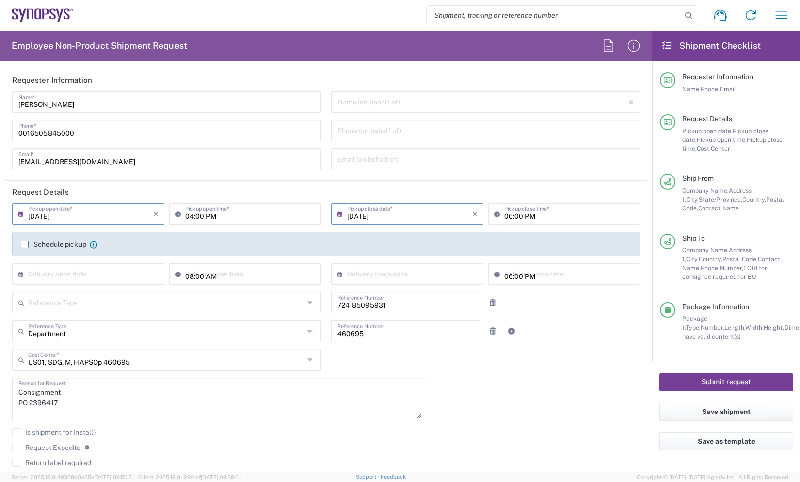
click at [697, 396] on div "Submit request" at bounding box center [727, 381] width 148 height 41
click at [693, 399] on div "Submit request" at bounding box center [727, 381] width 148 height 41
click at [692, 395] on div "Submit request" at bounding box center [727, 381] width 148 height 41
click at [690, 392] on div "Submit request" at bounding box center [727, 381] width 148 height 41
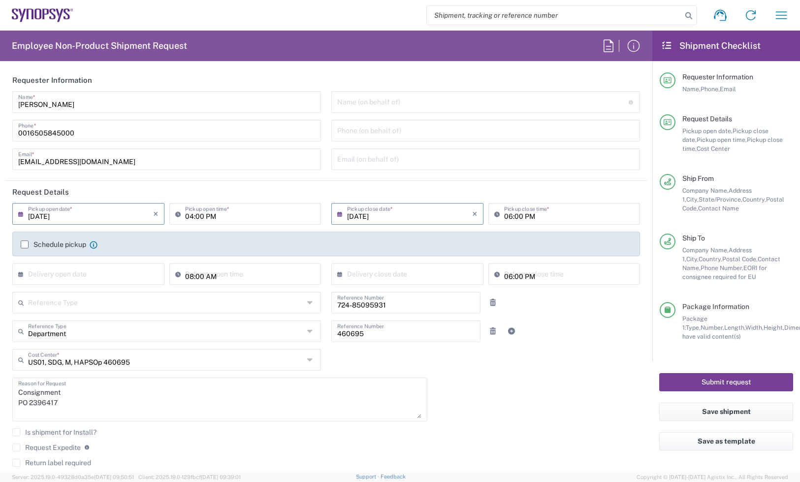
click at [690, 385] on button "Submit request" at bounding box center [726, 382] width 134 height 18
click at [715, 387] on button "Submit request" at bounding box center [726, 382] width 134 height 18
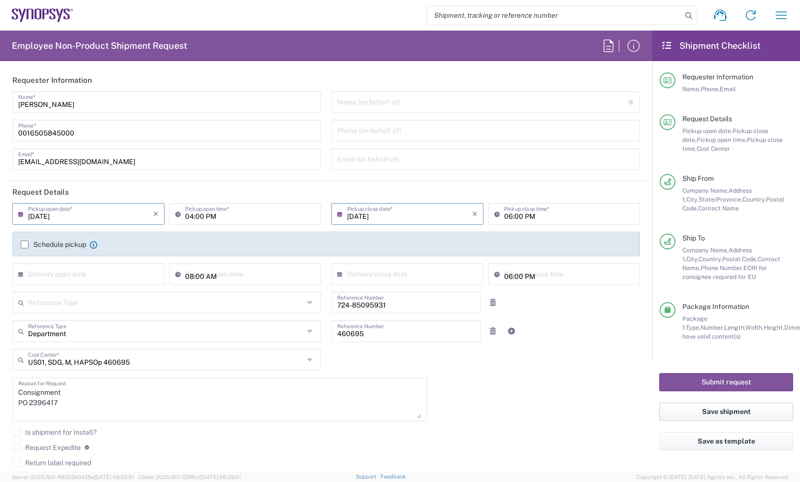
click at [718, 405] on button "Save shipment" at bounding box center [726, 411] width 134 height 18
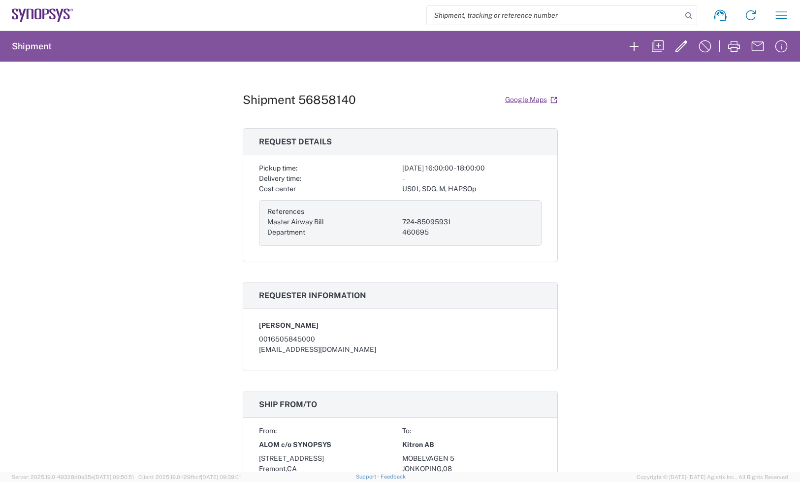
click at [596, 180] on div "Shipment 56858140 Google Maps Request details Pickup time: 2025-09-19 16:00:00 …" at bounding box center [400, 267] width 800 height 410
click at [331, 103] on h1 "Shipment 56858140" at bounding box center [299, 100] width 113 height 14
copy h1 "56858140"
click at [548, 256] on div "Pickup time: 2025-09-19 16:00:00 - 18:00:00 Delivery time: - Cost center US01, …" at bounding box center [400, 212] width 314 height 99
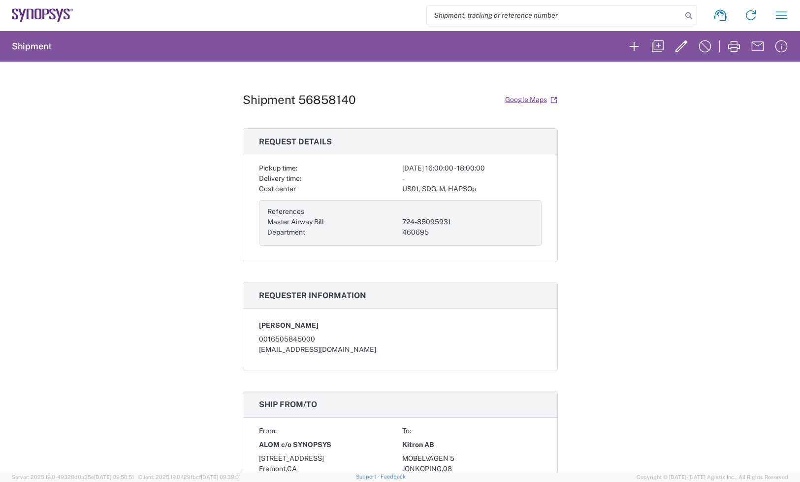
click at [27, 13] on icon at bounding box center [30, 14] width 7 height 10
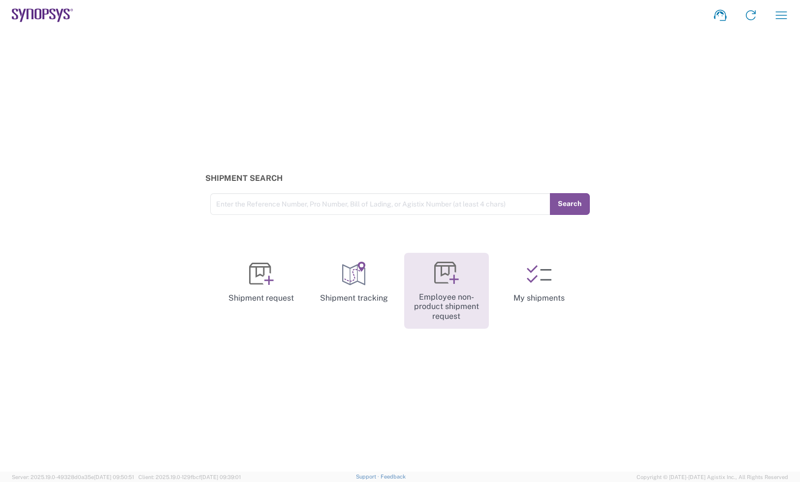
click at [468, 301] on link "Employee non-product shipment request" at bounding box center [446, 291] width 85 height 76
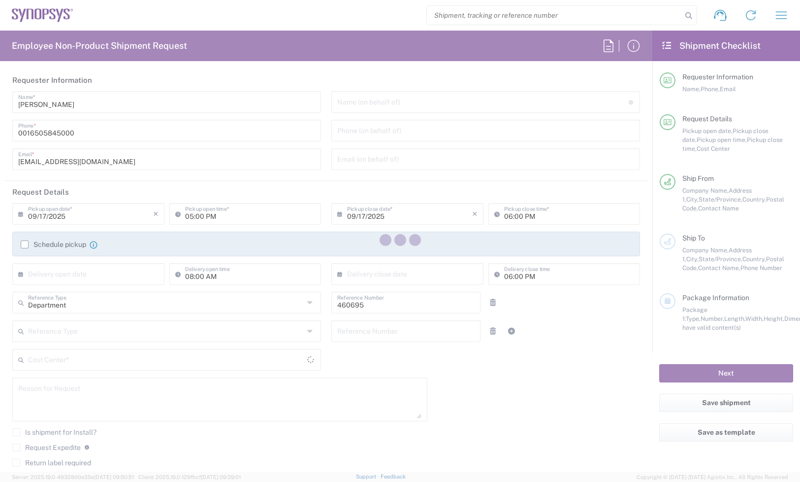
type input "US01, SDG, M, HAPSOp 460695"
type input "California"
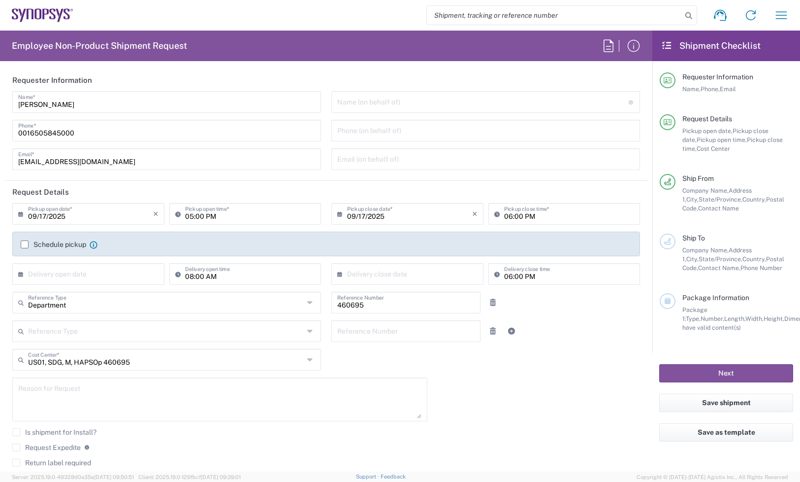
click at [604, 317] on div "Department Reference Type Department Customer Ref Invoice Number Purchase Order…" at bounding box center [326, 306] width 638 height 29
click at [74, 216] on input "09/17/2025" at bounding box center [90, 212] width 125 height 17
click at [123, 286] on span "19" at bounding box center [119, 289] width 14 height 14
type input "09/19/2025"
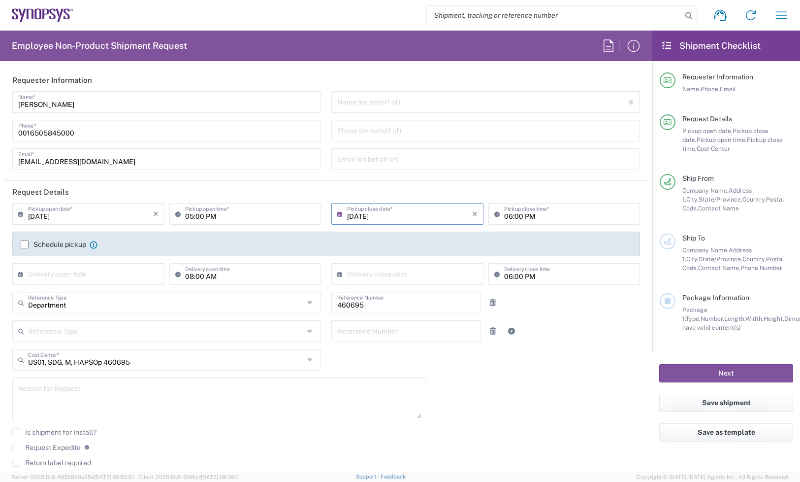
click at [55, 406] on textarea at bounding box center [219, 399] width 403 height 38
paste textarea "8 * Telescoping Lacer bars required for Bytedance ZeBu-200 install. These parts…"
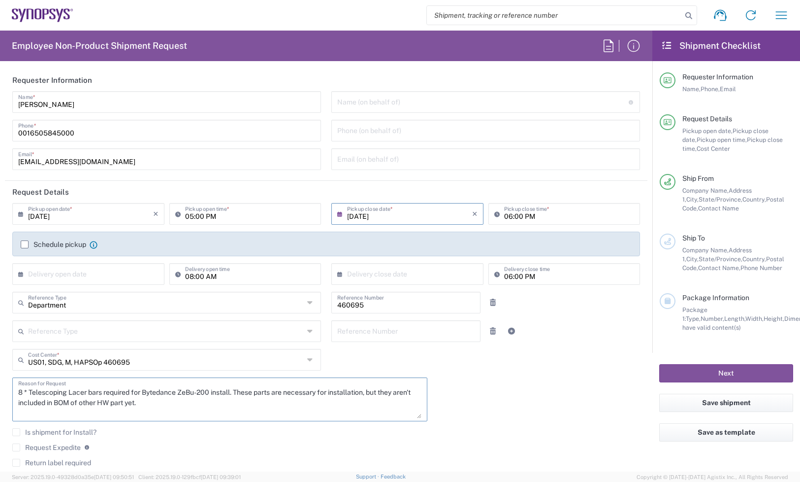
type textarea "8 * Telescoping Lacer bars required for Bytedance ZeBu-200 install. These parts…"
click at [564, 331] on div "Reference Type Customer Ref Department Invoice Number Purchase Order RMA Refere…" at bounding box center [326, 334] width 638 height 29
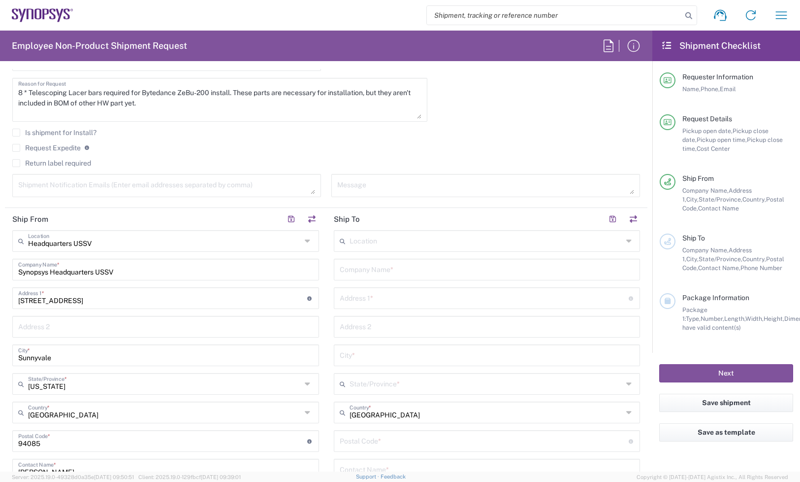
scroll to position [369, 0]
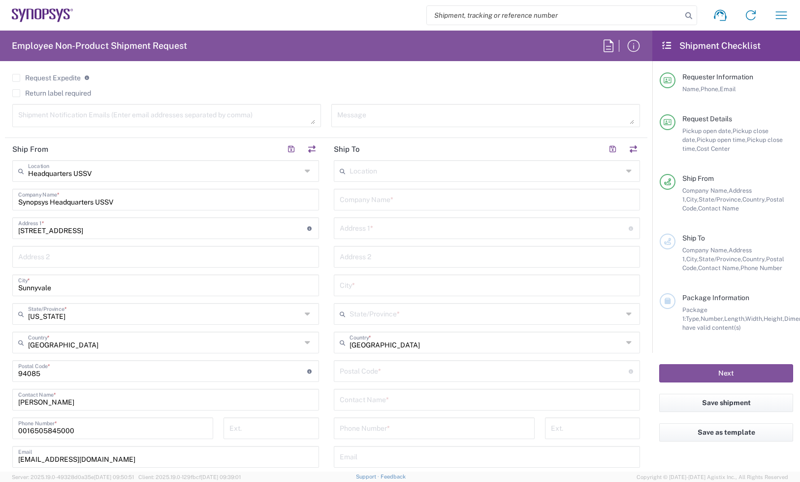
drag, startPoint x: 146, startPoint y: 209, endPoint x: 13, endPoint y: 209, distance: 133.0
click at [5, 211] on main "Headquarters USSV Location Headquarters USSV Aachen DE04 Agrate Brianza IT01 As…" at bounding box center [166, 339] width 322 height 359
drag, startPoint x: 141, startPoint y: 202, endPoint x: -89, endPoint y: 202, distance: 230.0
click at [0, 202] on html "Shipment request Shipment tracking Employee non-product shipment request My shi…" at bounding box center [400, 241] width 800 height 482
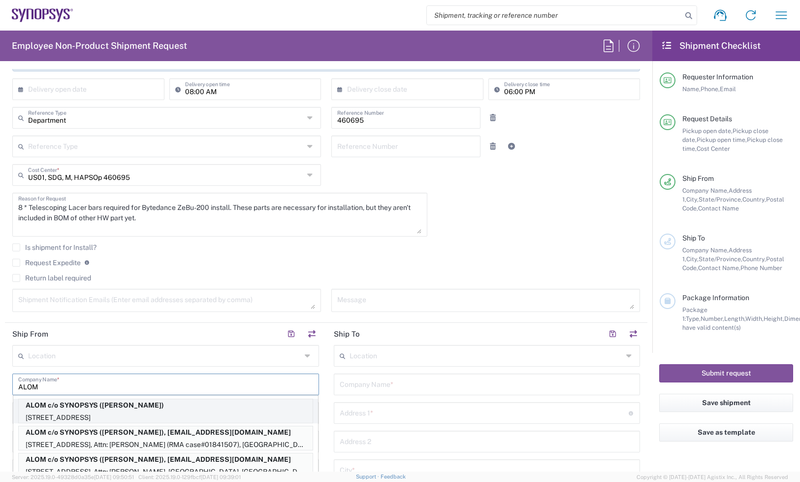
scroll to position [246, 0]
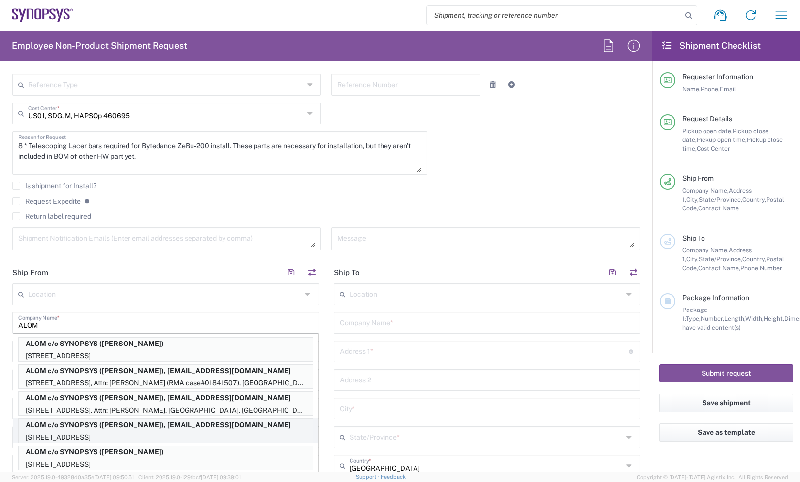
click at [152, 431] on p "48105 Warm Springs Blvd., Fremont, CA, 94539, US" at bounding box center [166, 437] width 294 height 12
type input "ALOM c/o SYNOPSYS"
type input "48105 Warm Springs Blvd."
type input "Fremont"
type input "94539"
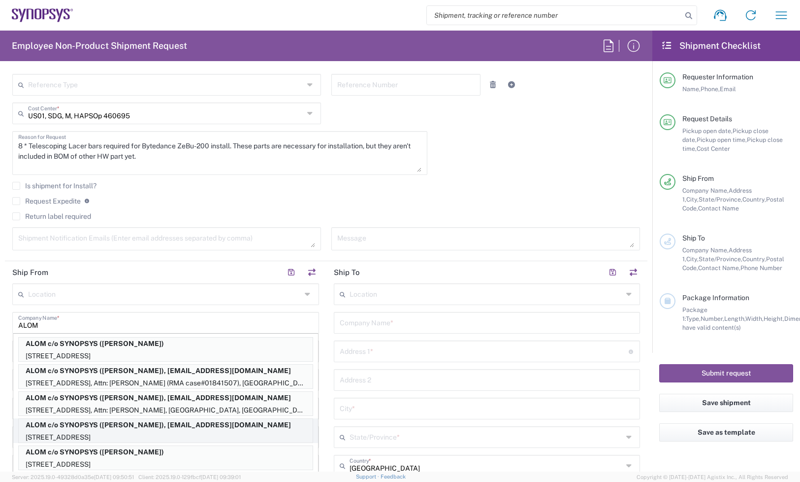
type input "Nirali Trivedi"
type input "4086498039"
type input "synopsyssupport@alom.com"
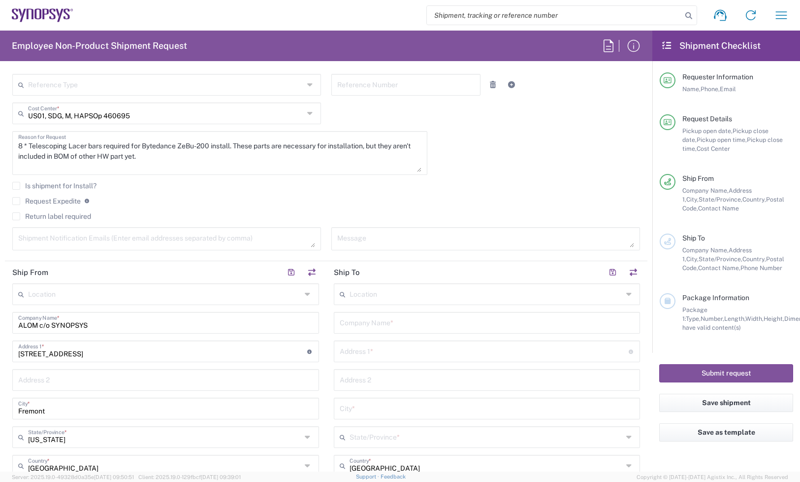
click at [425, 204] on agx-checkbox-control "Request Expedite If expedite is checked you will be unable to rate and book thi…" at bounding box center [326, 201] width 628 height 9
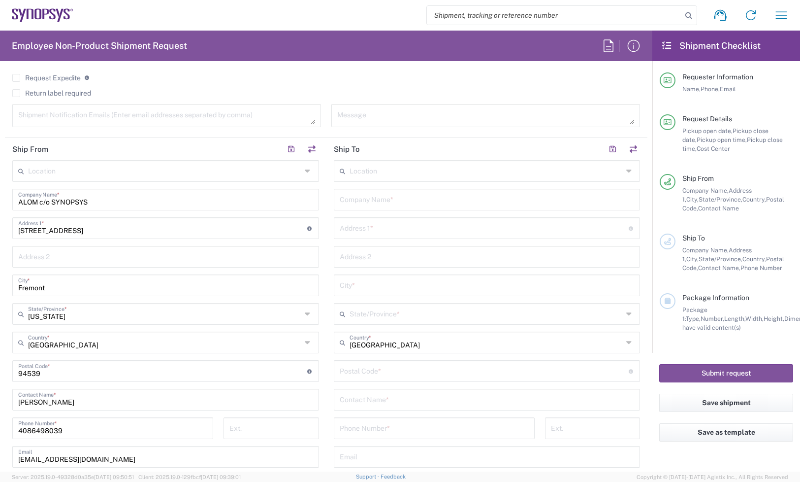
click at [398, 395] on input "text" at bounding box center [487, 398] width 295 height 17
paste input "David Shi"
type input "David Shi"
click at [375, 429] on input "tel" at bounding box center [434, 427] width 189 height 17
paste input "86-18116020152"
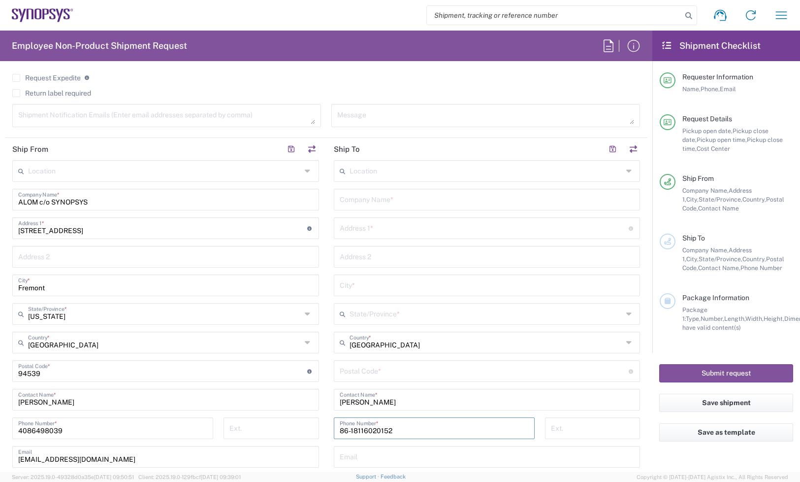
type input "86-18116020152"
click at [392, 457] on input "text" at bounding box center [487, 455] width 295 height 17
paste input "huanping@synopsys.com"
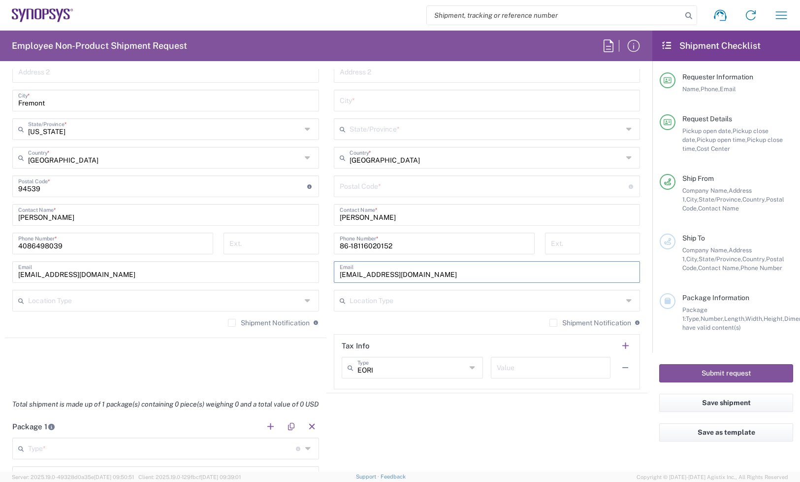
scroll to position [493, 0]
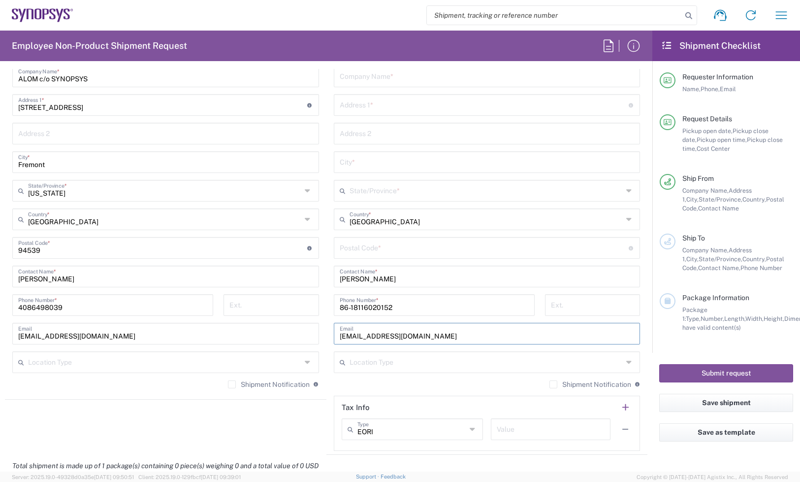
type input "huanping@synopsys.com"
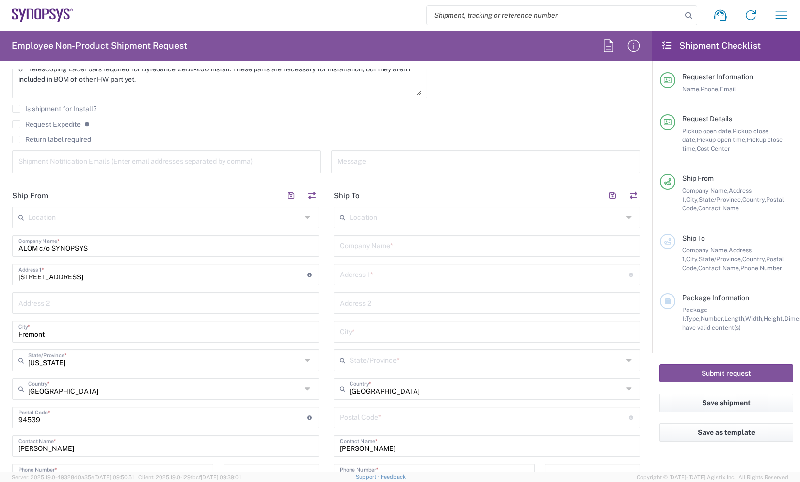
scroll to position [308, 0]
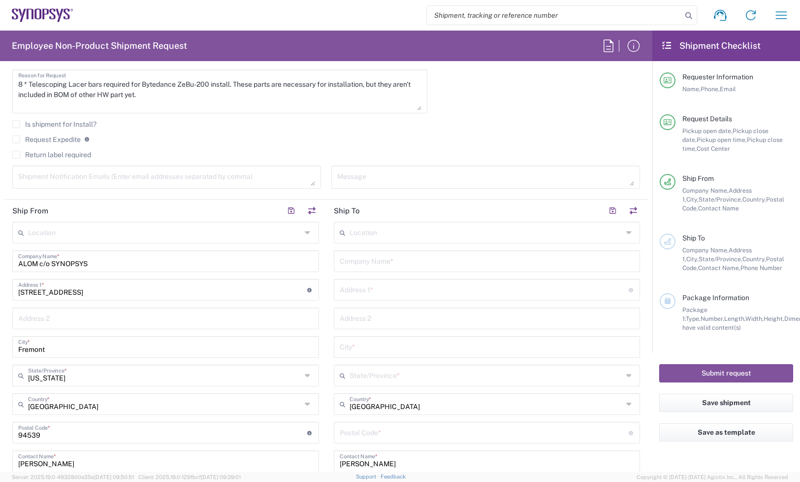
click at [392, 292] on input "text" at bounding box center [484, 288] width 289 height 17
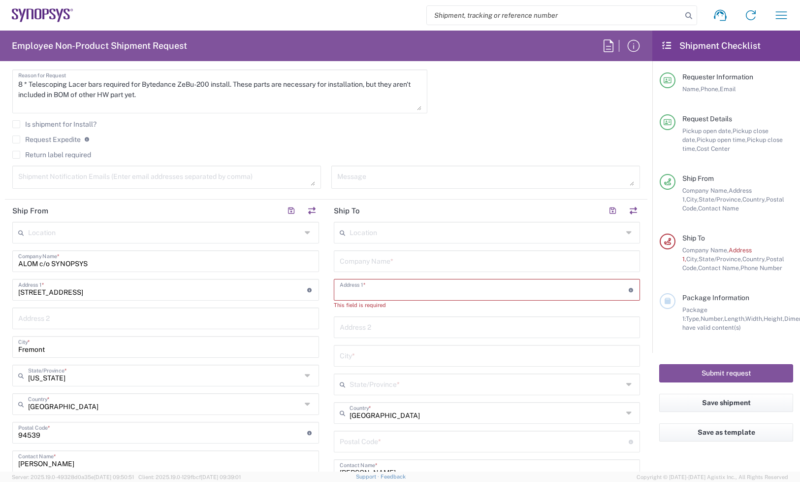
click at [402, 284] on input "text" at bounding box center [484, 288] width 289 height 17
paste input "No 43, A lane, South street of shuipo village"
type input "No 43, A lane, South street of shuipo village"
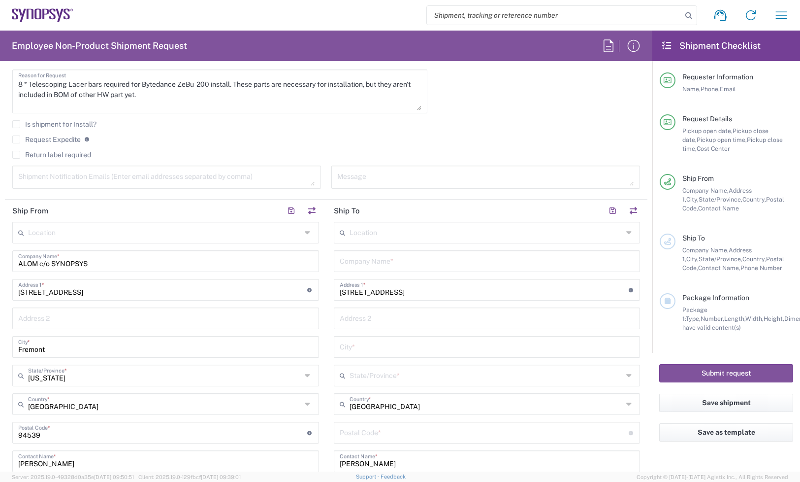
click at [399, 262] on input "text" at bounding box center [487, 260] width 295 height 17
paste input "Synopsys"
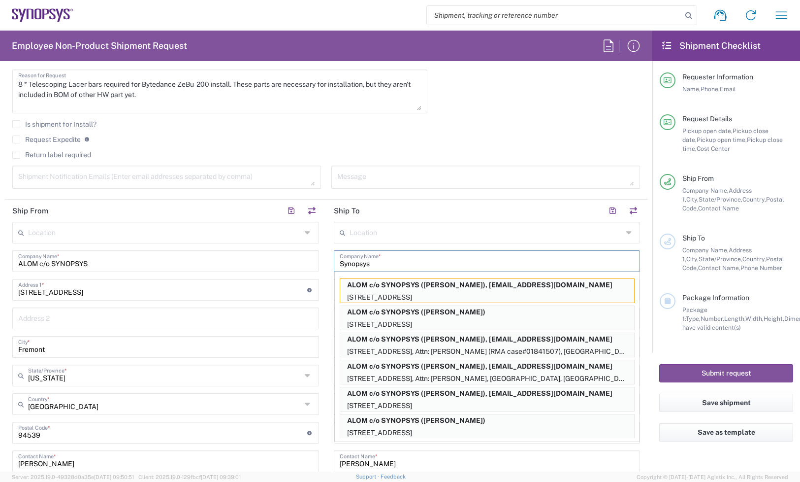
type input "Synopsys"
click at [321, 265] on main "Location Aachen DE04 Agrate Brianza IT01 Aschheim DE02 Atlanta US60 Austin US26…" at bounding box center [166, 401] width 322 height 359
click at [478, 146] on div "Request Expedite If expedite is checked you will be unable to rate and book thi…" at bounding box center [326, 143] width 628 height 16
click at [499, 260] on input "Synopsys" at bounding box center [487, 260] width 295 height 17
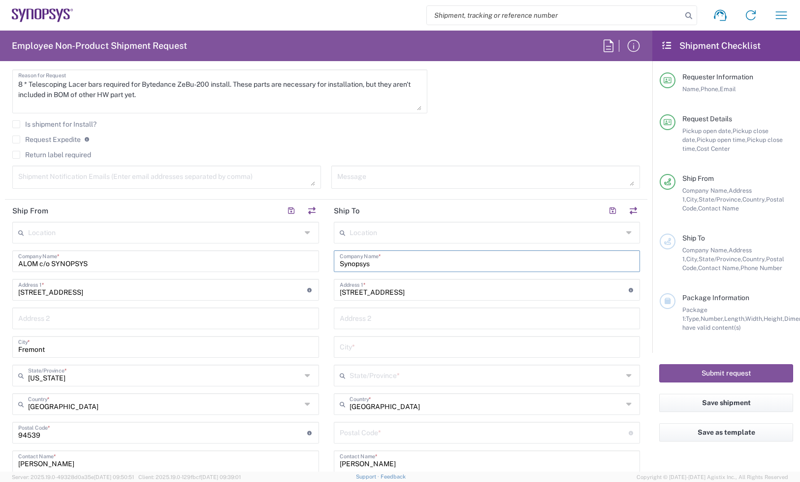
click at [632, 278] on main "Location Aachen DE04 Agrate Brianza IT01 Aschheim DE02 Atlanta US60 Austin US26…" at bounding box center [488, 429] width 322 height 414
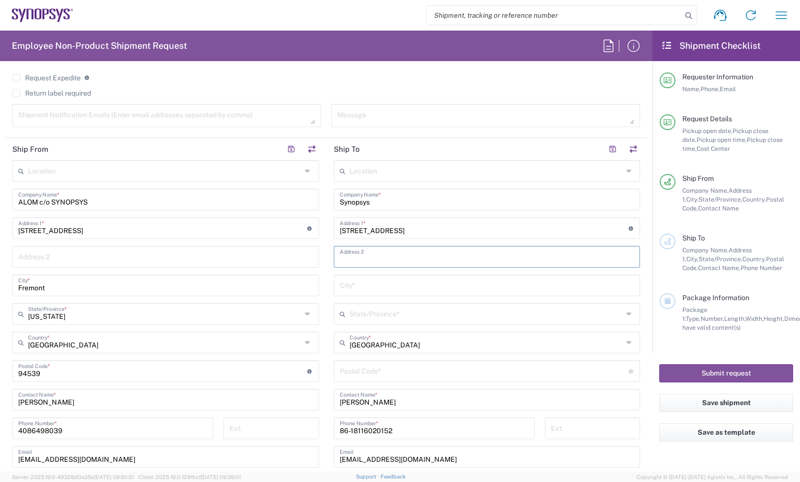
click at [361, 249] on input "text" at bounding box center [487, 255] width 295 height 17
click at [358, 260] on input "text" at bounding box center [487, 255] width 295 height 17
paste input "Gaoliying town, Shunyi District, Beijing, China, Beijing Yingbaijie Logistics C…"
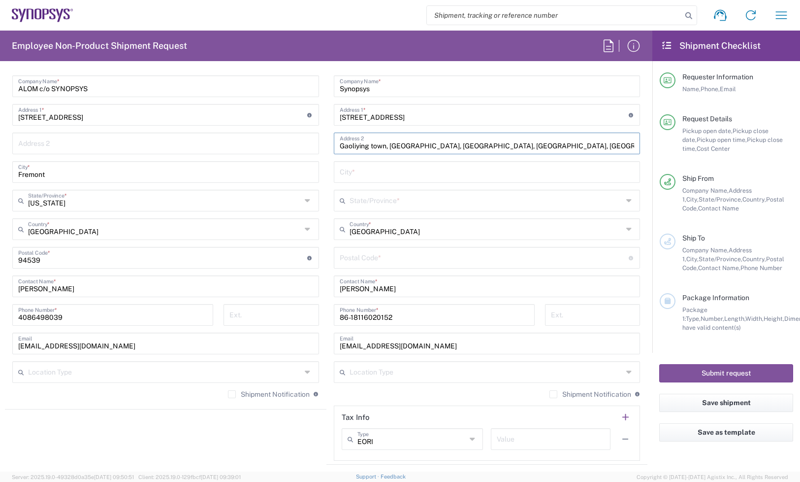
scroll to position [493, 0]
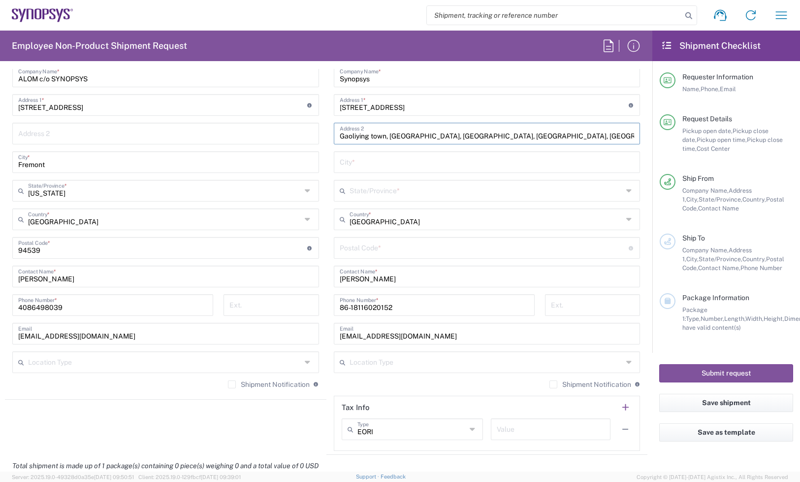
paste input "101303"
type input "Gaoliying town, Shunyi District, Beijing, China, Beijing Yingbaijie Logistics C…"
click at [374, 249] on input "undefined" at bounding box center [484, 246] width 289 height 17
paste input "101303"
type input "101303"
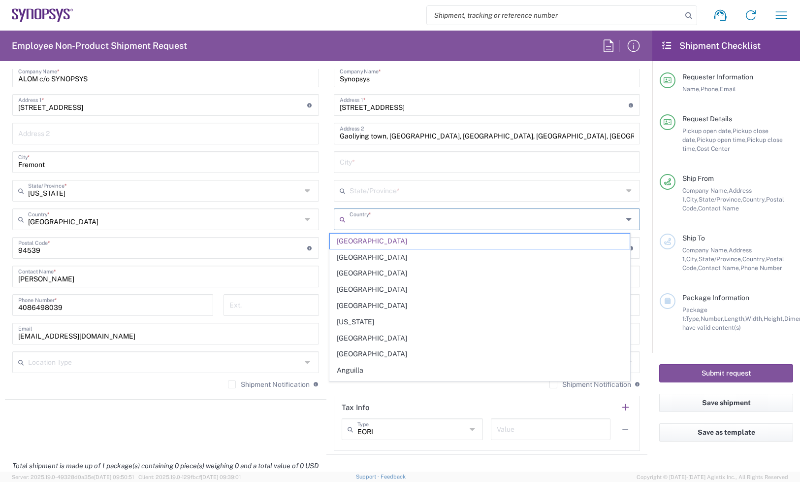
click at [395, 218] on input "text" at bounding box center [486, 218] width 273 height 17
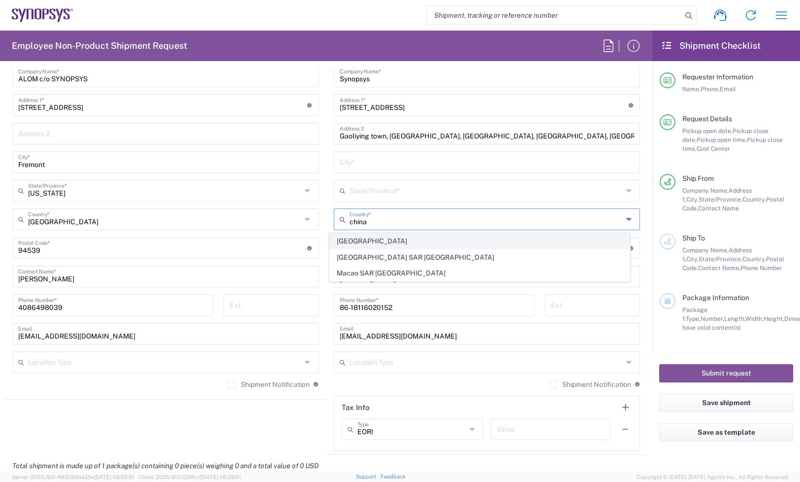
click at [388, 240] on span "China" at bounding box center [480, 240] width 300 height 15
type input "China"
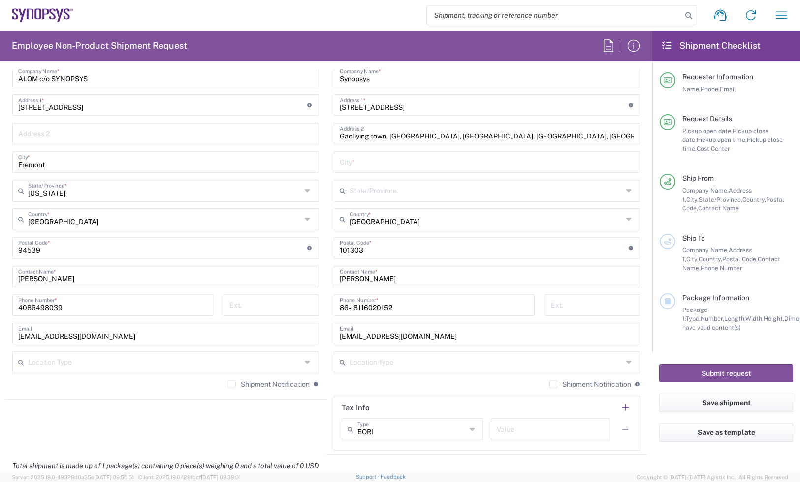
click at [447, 136] on input "Gaoliying town, Shunyi District, Beijing, China, Beijing Yingbaijie Logistics C…" at bounding box center [487, 132] width 295 height 17
click at [356, 159] on input "text" at bounding box center [487, 161] width 295 height 17
paste input "Beijing"
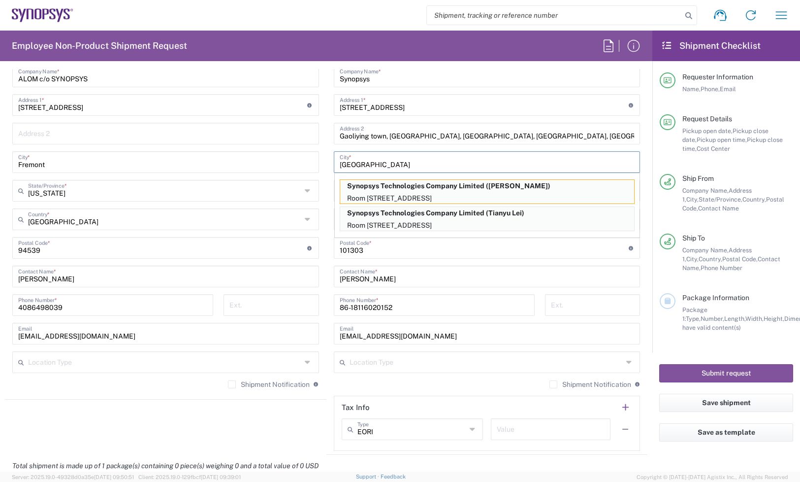
type input "Beijing"
click at [327, 393] on main "Location Aachen DE04 Agrate Brianza IT01 Aschheim DE02 Atlanta US60 Austin US26…" at bounding box center [488, 244] width 322 height 414
click at [432, 112] on input "No 43, A lane, South street of shuipo village" at bounding box center [484, 104] width 289 height 17
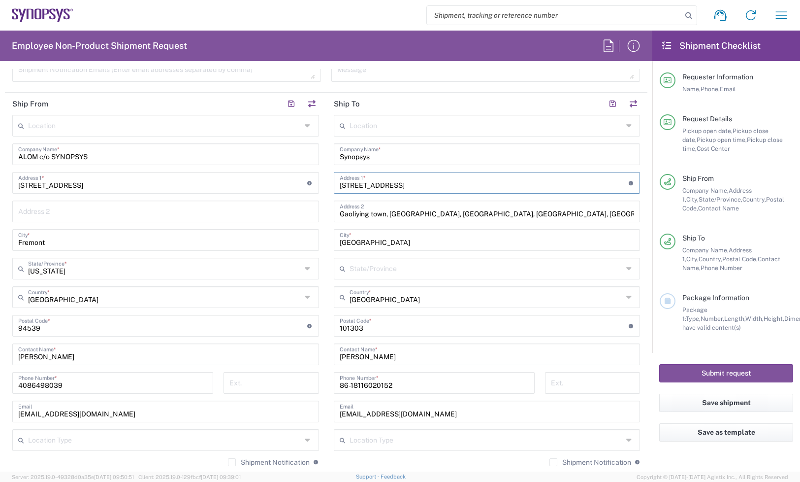
scroll to position [246, 0]
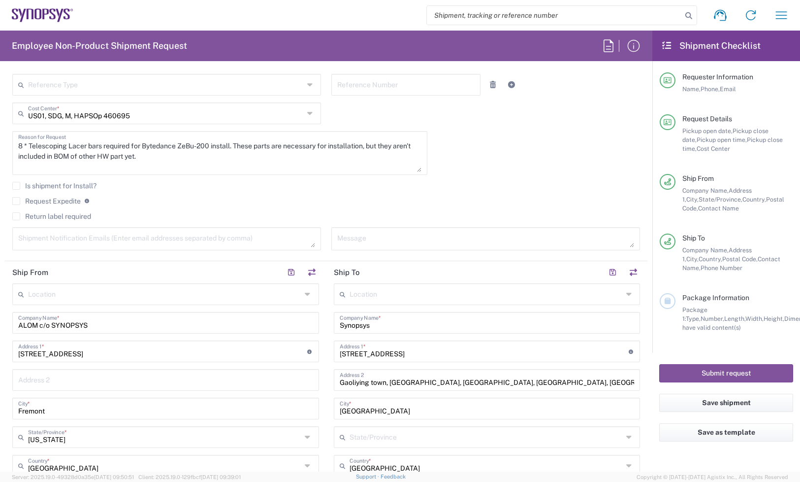
drag, startPoint x: 449, startPoint y: 356, endPoint x: 400, endPoint y: 193, distance: 170.3
click at [400, 193] on div "Is shipment for Install?" at bounding box center [326, 189] width 628 height 15
click at [155, 240] on textarea at bounding box center [166, 238] width 297 height 17
paste textarea "David Shi <huanping@synopsys.com>"
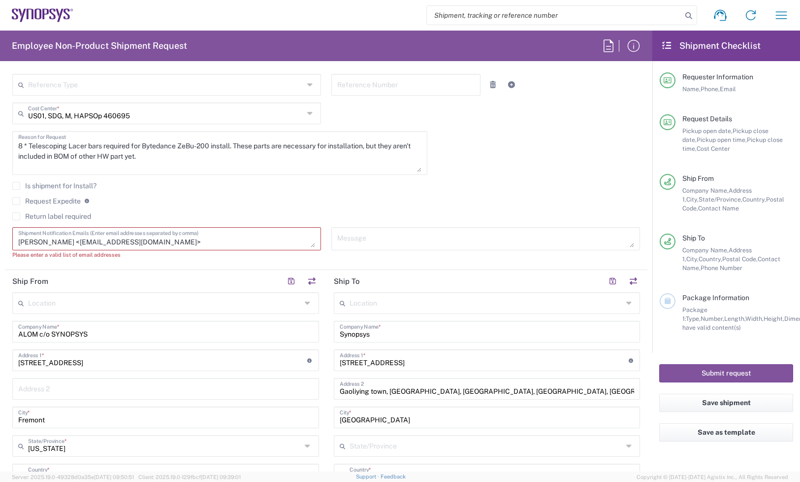
click at [181, 235] on textarea "David Shi <huanping@synopsys.com>" at bounding box center [166, 238] width 297 height 17
click at [217, 241] on textarea "David Shi <huanping@synopsys.com>" at bounding box center [166, 238] width 297 height 17
paste textarea "Vic Juneja <victorj@synopsys.com>"
click at [265, 238] on textarea "David Shi <huanping@synopsys.com>Vic Juneja <victorj@synopsys.com>" at bounding box center [166, 238] width 297 height 17
paste textarea "inventory-team <inventory-team@synopsys.com>"
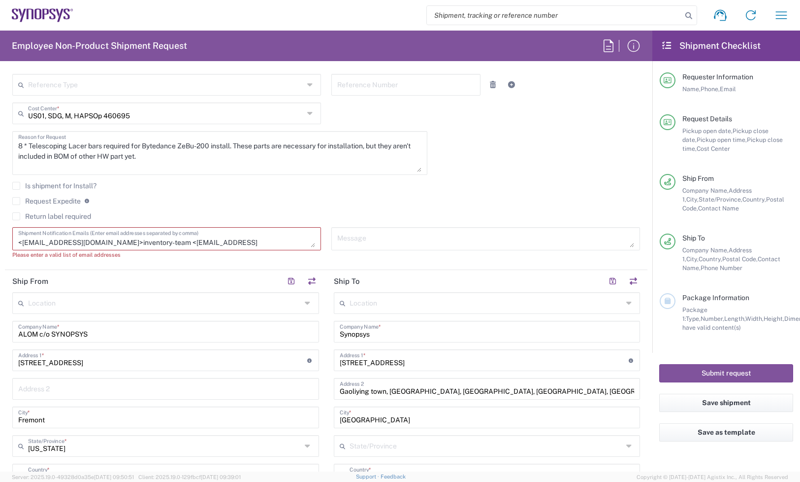
scroll to position [0, 0]
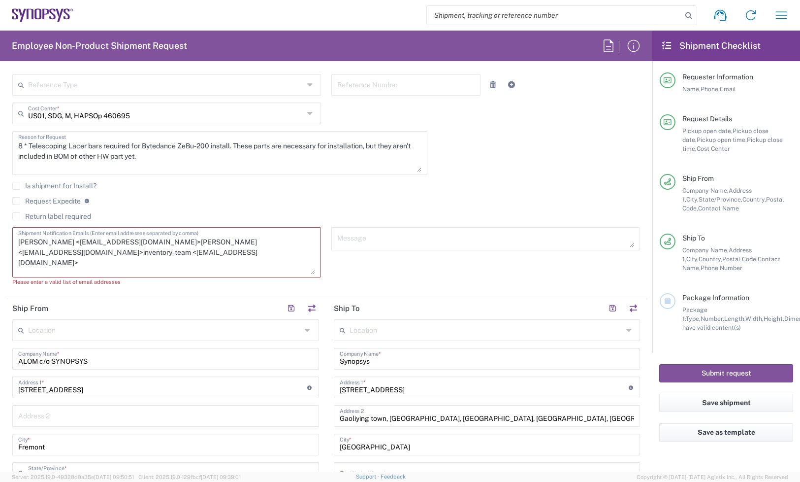
drag, startPoint x: 309, startPoint y: 245, endPoint x: 303, endPoint y: 296, distance: 51.6
click at [303, 274] on textarea "David Shi <huanping@synopsys.com>Vic Juneja <victorj@synopsys.com>inventory-tea…" at bounding box center [166, 252] width 297 height 44
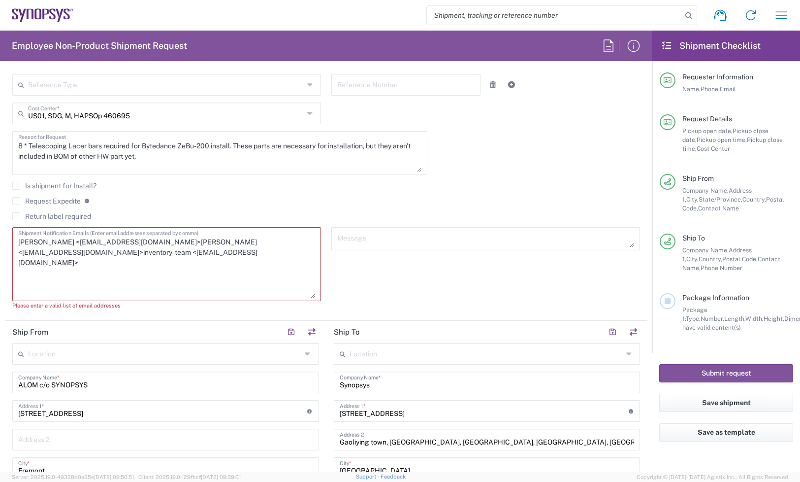
click at [185, 266] on textarea "David Shi <huanping@synopsys.com>Vic Juneja <victorj@synopsys.com>inventory-tea…" at bounding box center [166, 264] width 297 height 68
paste textarea "Jim Liu <quanliu@synopsys.com>"
drag, startPoint x: 153, startPoint y: 252, endPoint x: 127, endPoint y: 255, distance: 25.7
click at [127, 255] on textarea "David Shi <huanping@synopsys.com>Vic Juneja <victorj@synopsys.com>inventory-tea…" at bounding box center [166, 264] width 297 height 68
drag, startPoint x: 22, startPoint y: 250, endPoint x: 245, endPoint y: 245, distance: 223.1
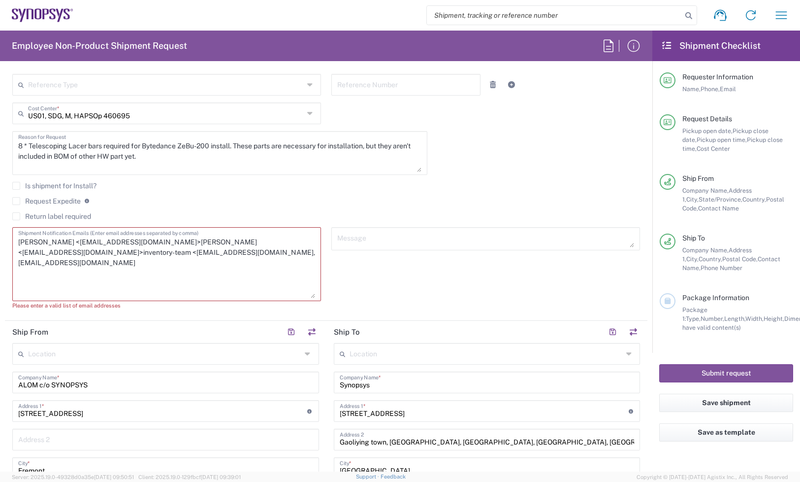
click at [245, 245] on textarea "David Shi <huanping@synopsys.com>Vic Juneja <victorj@synopsys.com>inventory-tea…" at bounding box center [166, 264] width 297 height 68
drag, startPoint x: 175, startPoint y: 242, endPoint x: 135, endPoint y: 237, distance: 40.1
click at [135, 237] on textarea "David Shi <huanping@synopsys.com>Vic Juneja <victorj@synopsys.com, inventory-te…" at bounding box center [166, 264] width 297 height 68
drag, startPoint x: 53, startPoint y: 242, endPoint x: -17, endPoint y: 246, distance: 70.1
click at [0, 246] on html "Shipment request Shipment tracking Employee non-product shipment request My shi…" at bounding box center [400, 241] width 800 height 482
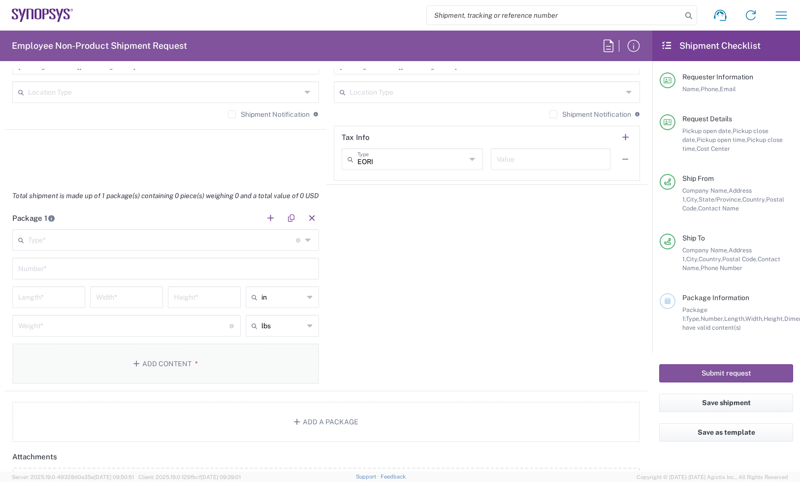
scroll to position [800, 0]
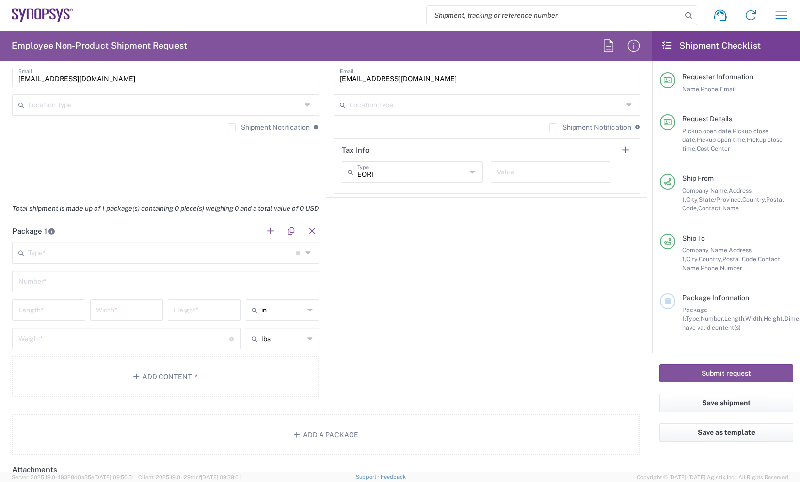
type textarea "huanping@synopsys.com, victorj@synopsys.com, inventory-team@synopsys.com, quanl…"
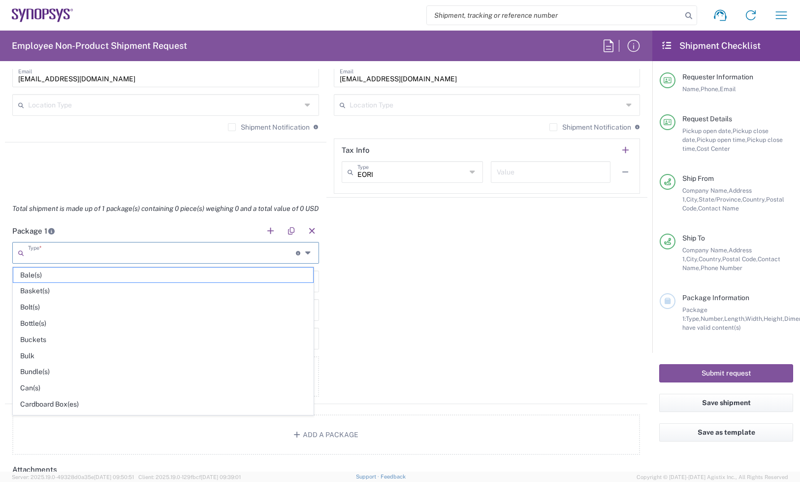
click at [124, 258] on input "text" at bounding box center [162, 251] width 268 height 17
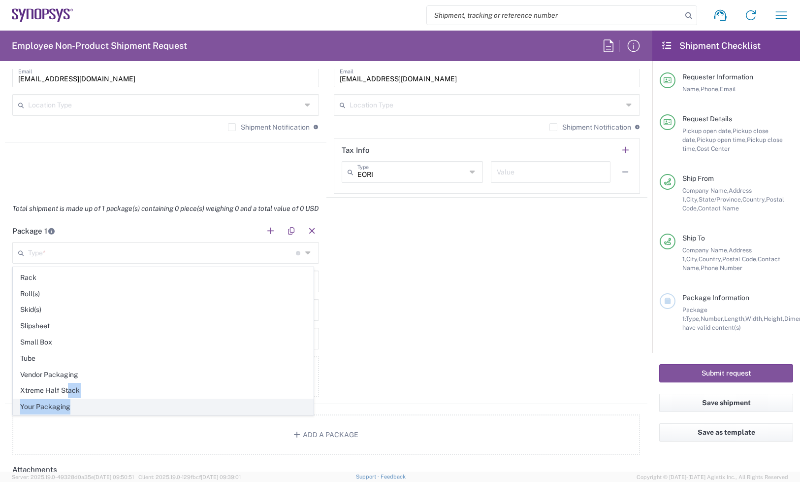
drag, startPoint x: 70, startPoint y: 397, endPoint x: 75, endPoint y: 410, distance: 14.2
click at [75, 411] on ul "Bale(s) Basket(s) Bolt(s) Bottle(s) Buckets Bulk Bundle(s) Can(s) Cardboard Box…" at bounding box center [163, 108] width 301 height 614
click at [75, 410] on span "Your Packaging" at bounding box center [163, 406] width 300 height 15
type input "Your Packaging"
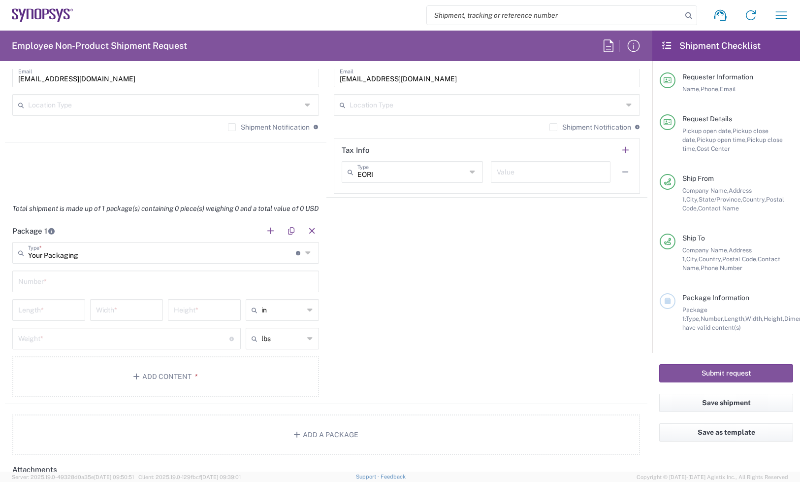
click at [50, 290] on div "Number *" at bounding box center [165, 281] width 307 height 22
click at [50, 288] on input "text" at bounding box center [165, 280] width 295 height 17
type input "1"
click at [43, 322] on div "Length *" at bounding box center [49, 313] width 78 height 29
click at [40, 313] on input "number" at bounding box center [48, 308] width 61 height 17
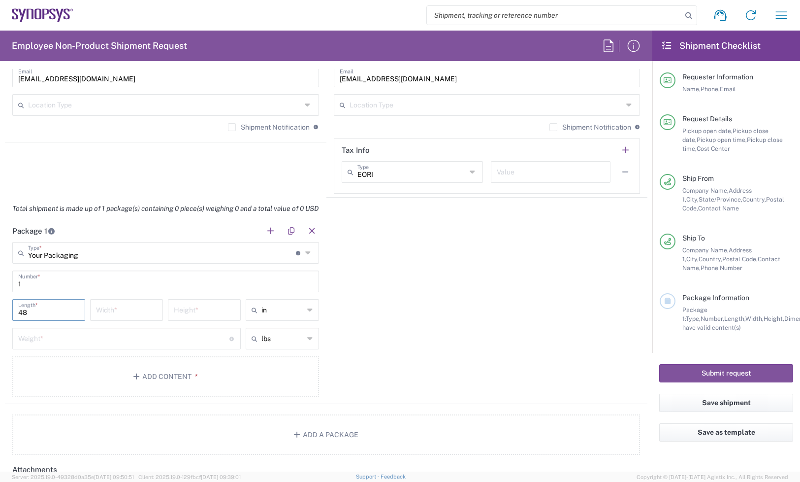
type input "48"
type input "40"
type input "24"
click at [75, 340] on input "number" at bounding box center [123, 337] width 211 height 17
type input "50"
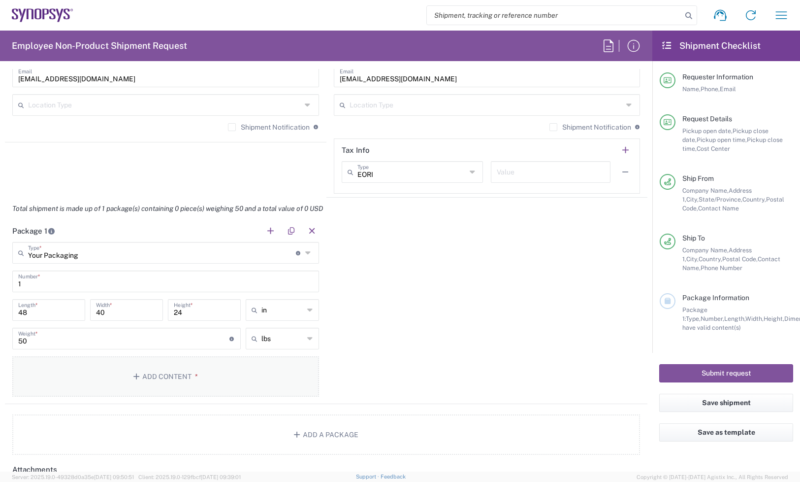
click at [95, 371] on button "Add Content *" at bounding box center [165, 376] width 307 height 40
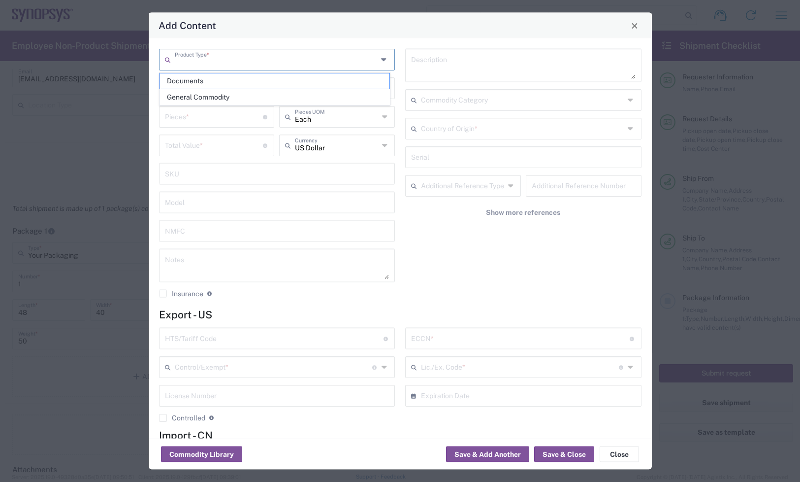
click at [249, 50] on input "text" at bounding box center [276, 58] width 203 height 17
click at [207, 95] on span "General Commodity" at bounding box center [275, 97] width 230 height 15
type input "General Commodity"
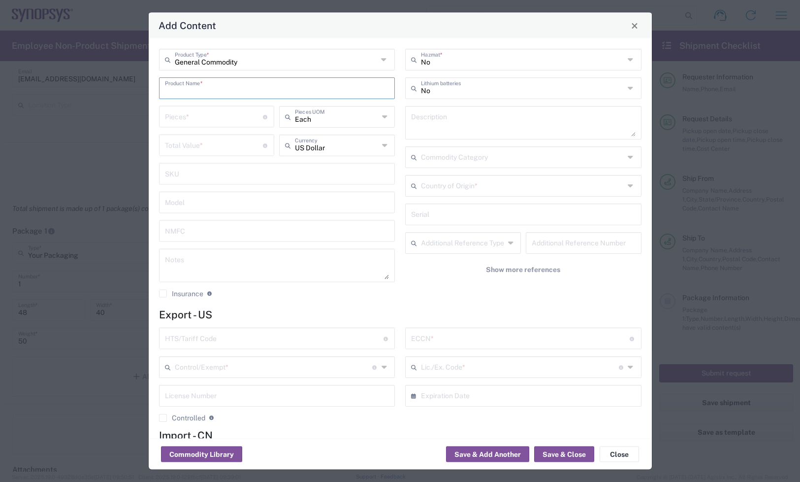
click at [207, 94] on input "text" at bounding box center [277, 87] width 225 height 17
paste input "SH100008209"
type input "SH100008209"
click at [462, 119] on textarea at bounding box center [523, 123] width 225 height 28
paste textarea "Telescoping Lacer bars for ZeBu-200"
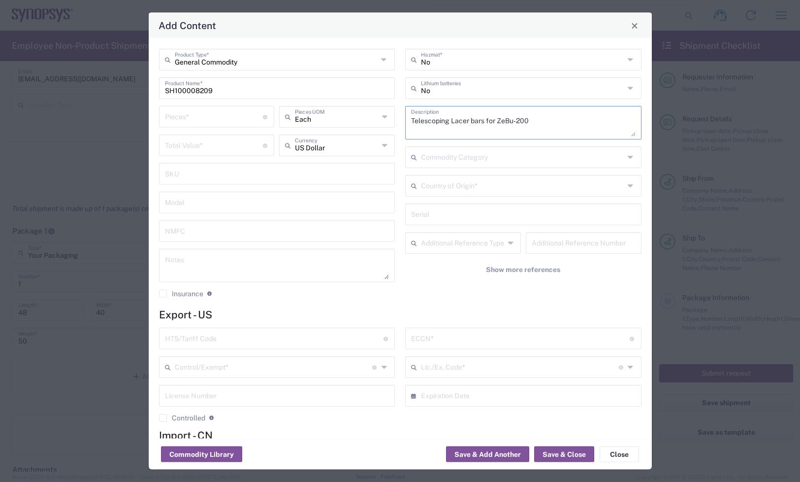
type textarea "Telescoping Lacer bars for ZeBu-200"
click at [226, 273] on textarea at bounding box center [277, 266] width 225 height 28
paste textarea "88.99"
type textarea "88.99ea"
click at [216, 144] on input "number" at bounding box center [214, 144] width 99 height 17
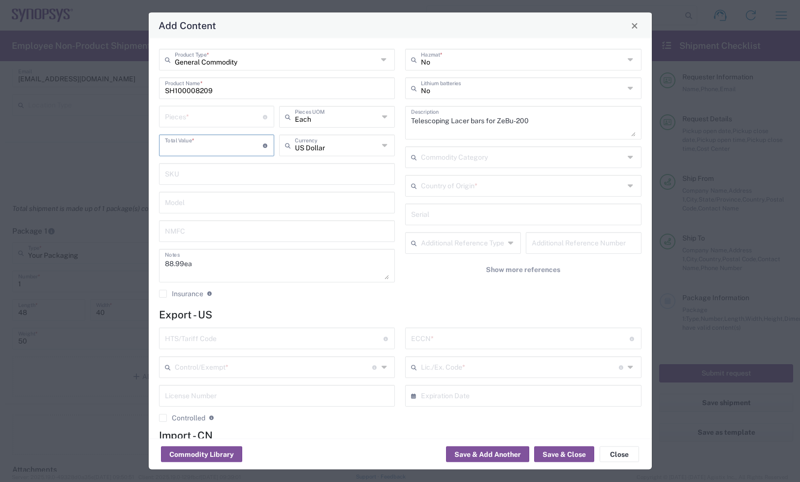
paste input "88.99"
type input "88.99"
click at [197, 115] on input "number" at bounding box center [214, 115] width 99 height 17
type input "1"
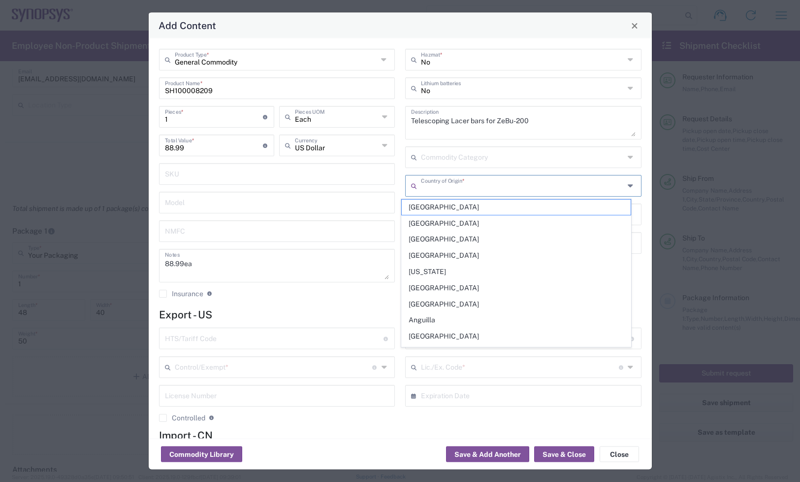
click at [455, 178] on input "text" at bounding box center [522, 184] width 203 height 17
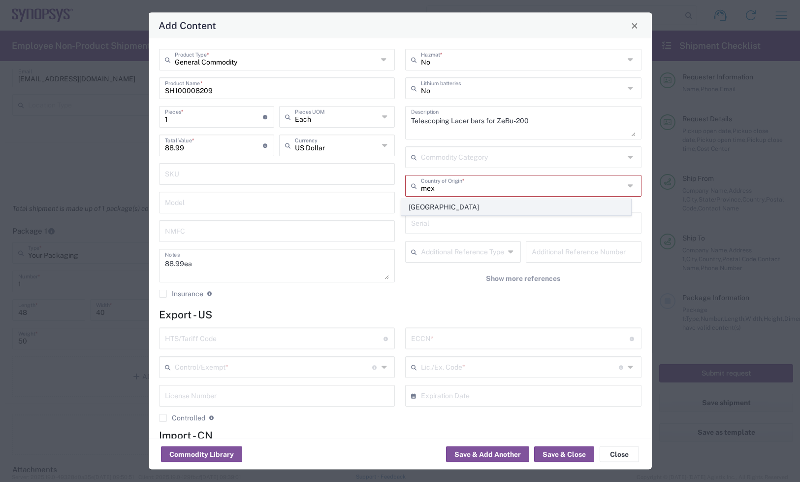
click at [441, 207] on span "Mexico" at bounding box center [517, 206] width 230 height 15
type input "Mexico"
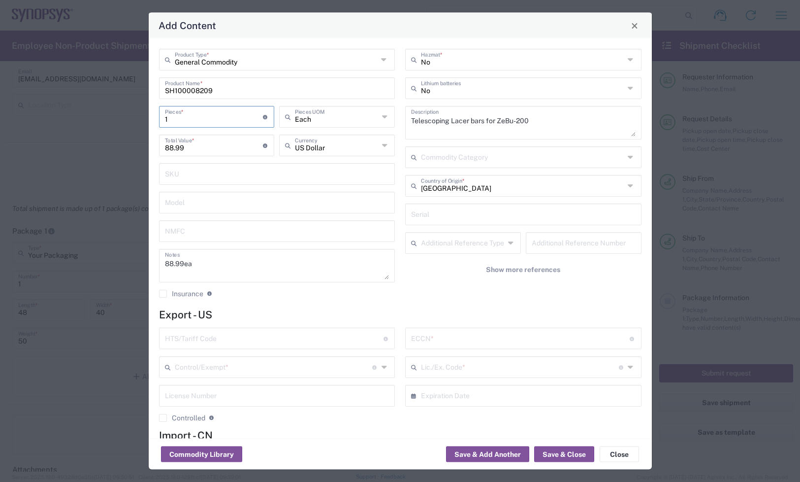
drag, startPoint x: 229, startPoint y: 123, endPoint x: 148, endPoint y: 121, distance: 81.3
click at [148, 121] on div "Add Content General Commodity Product Type * SH100008209 Product Name * 1 Piece…" at bounding box center [400, 241] width 504 height 458
type input "8"
type input "711.92"
type input "8"
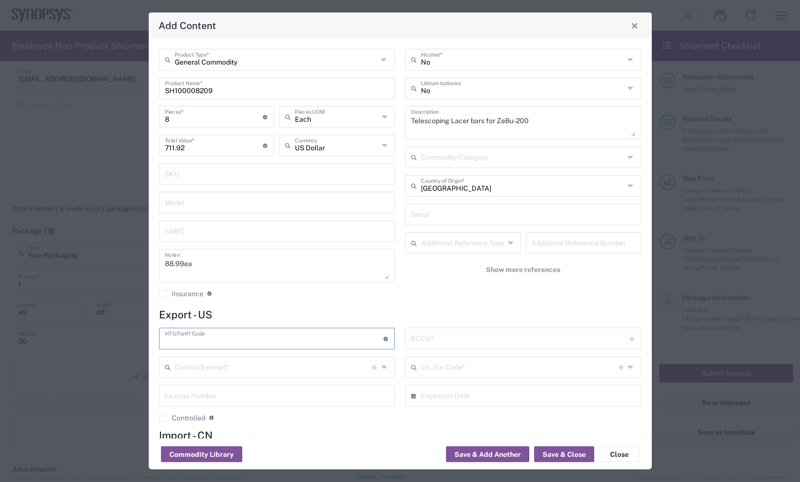
click at [214, 338] on input "text" at bounding box center [274, 337] width 219 height 17
click at [239, 338] on input "text" at bounding box center [274, 337] width 219 height 17
paste input "9"
type input "9403.90.8041"
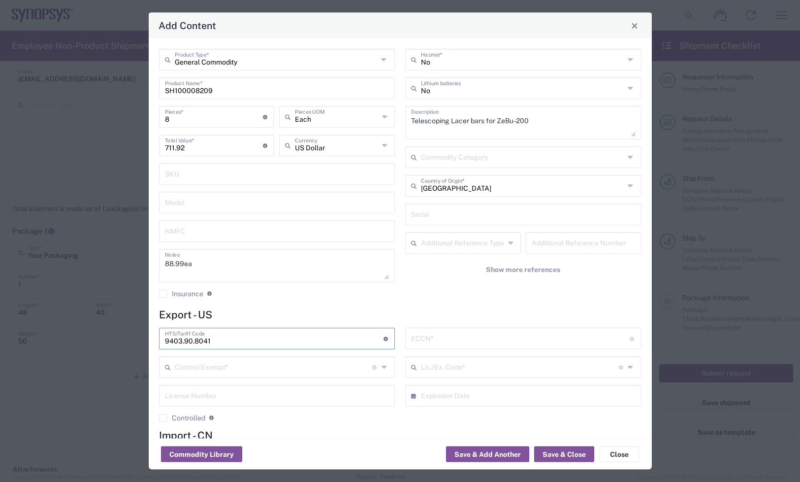
click at [436, 335] on input "text" at bounding box center [520, 337] width 219 height 17
type input "ear99"
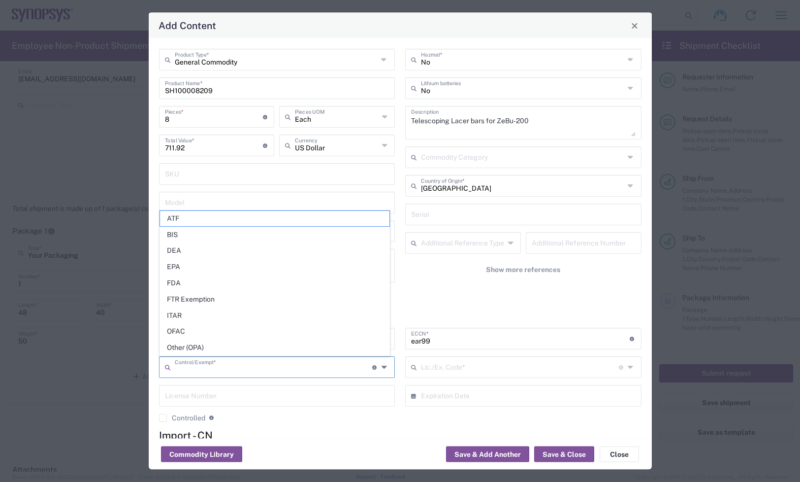
click at [265, 360] on input "text" at bounding box center [274, 366] width 198 height 17
click at [206, 234] on span "BIS" at bounding box center [275, 234] width 230 height 15
type input "BIS"
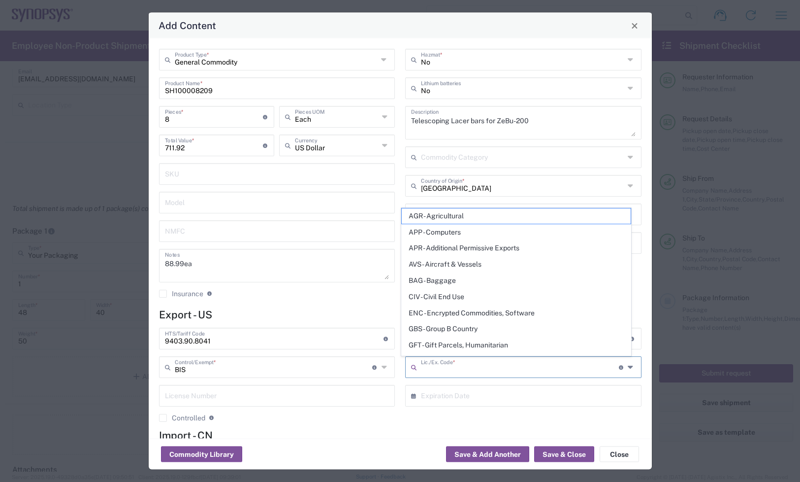
click at [458, 367] on input "text" at bounding box center [520, 366] width 198 height 17
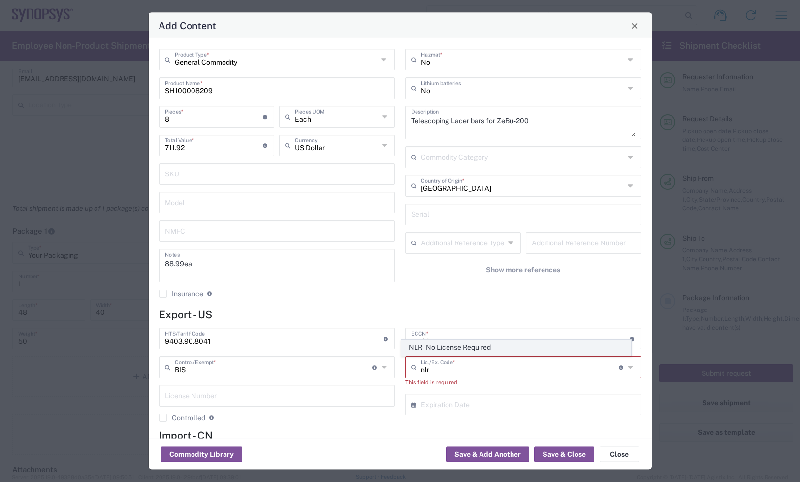
click at [463, 349] on span "NLR - No License Required" at bounding box center [517, 347] width 230 height 15
type input "NLR - No License Required"
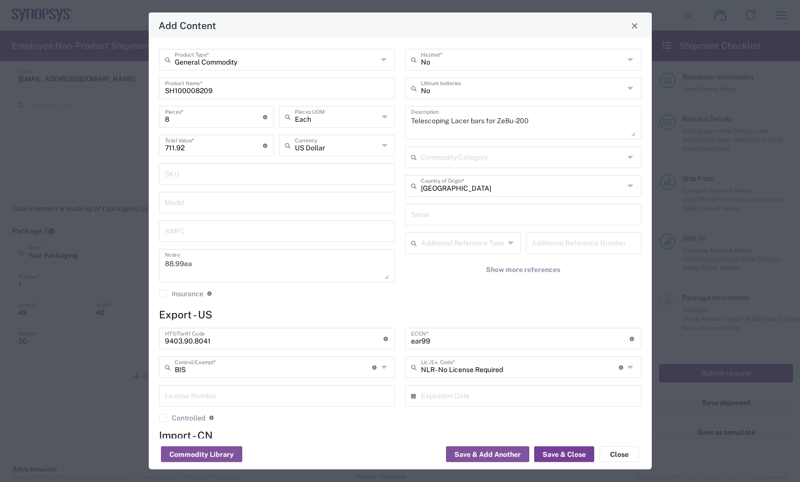
click at [552, 453] on button "Save & Close" at bounding box center [564, 454] width 60 height 16
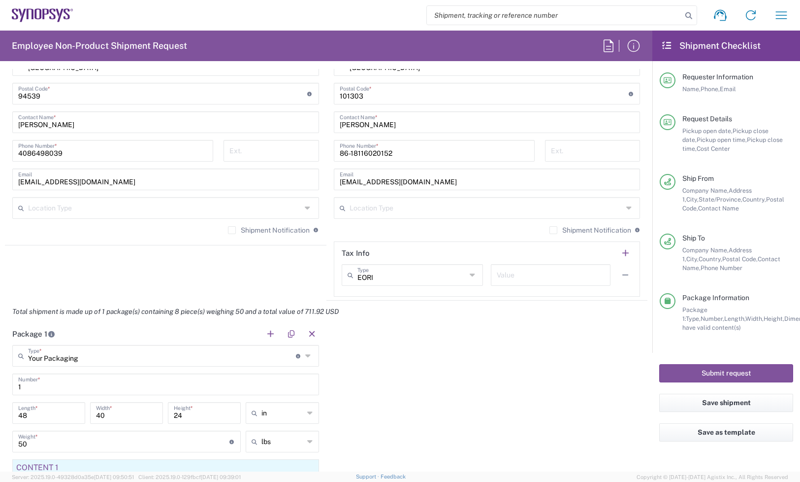
scroll to position [677, 0]
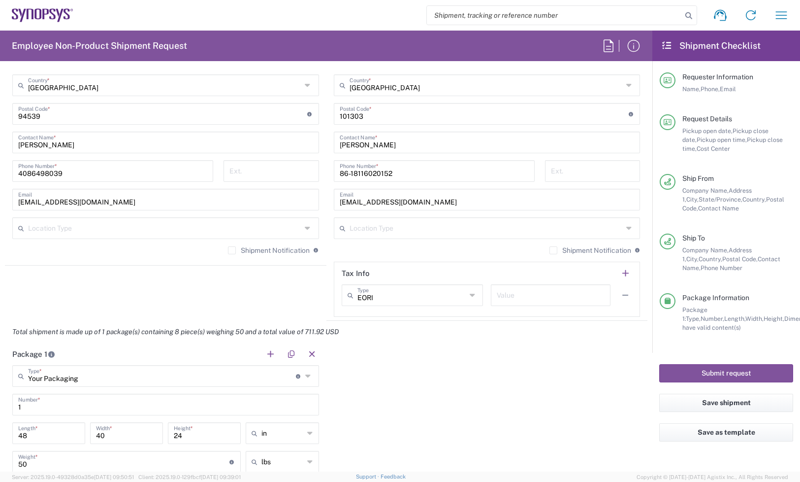
click at [230, 251] on label "Shipment Notification" at bounding box center [269, 250] width 82 height 8
click at [232, 250] on input "Shipment Notification" at bounding box center [232, 250] width 0 height 0
click at [550, 249] on label "Shipment Notification" at bounding box center [591, 250] width 82 height 8
click at [554, 250] on input "Shipment Notification" at bounding box center [554, 250] width 0 height 0
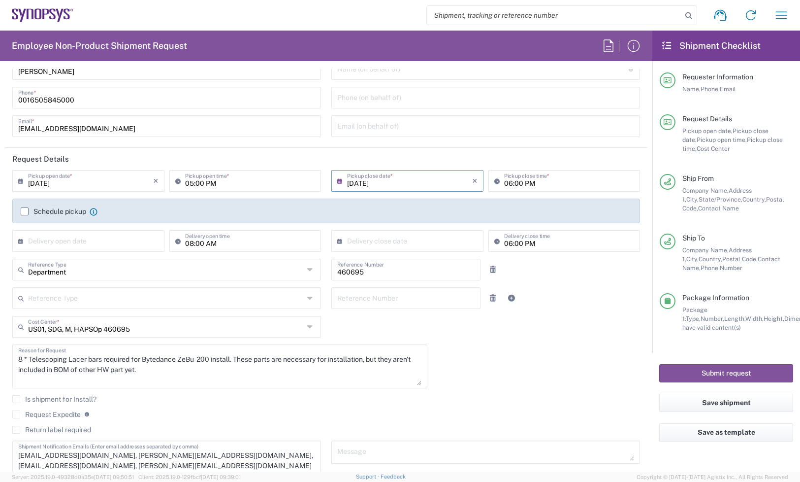
scroll to position [0, 0]
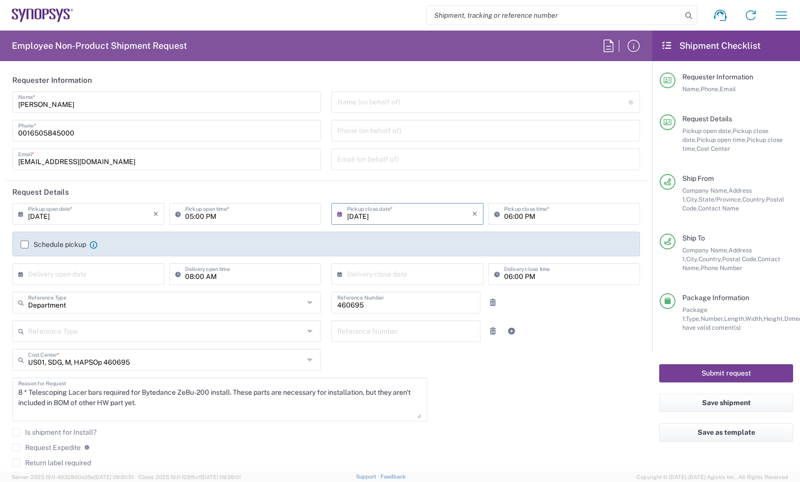
click at [731, 369] on button "Submit request" at bounding box center [726, 373] width 134 height 18
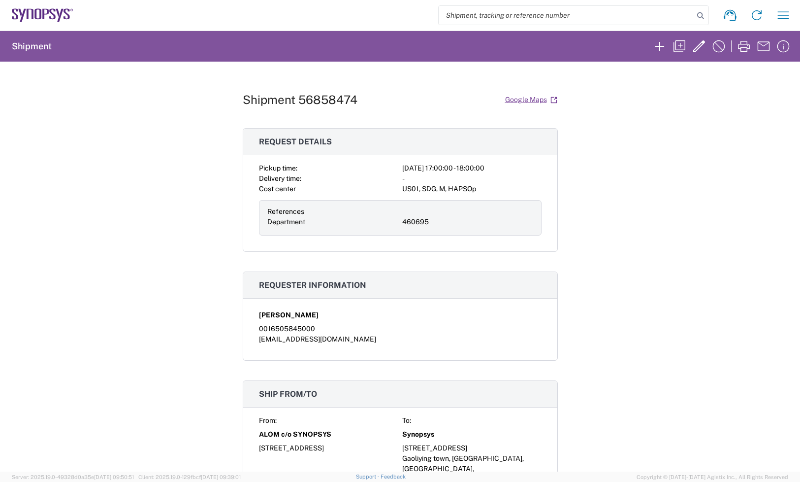
click at [328, 91] on div "Shipment 56858474 Google Maps" at bounding box center [400, 99] width 315 height 17
copy h1 "56858474"
click at [595, 15] on input "search" at bounding box center [566, 15] width 255 height 19
